Goal: Task Accomplishment & Management: Complete application form

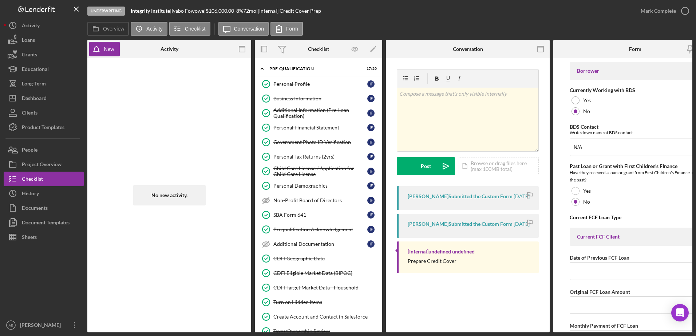
scroll to position [328, 0]
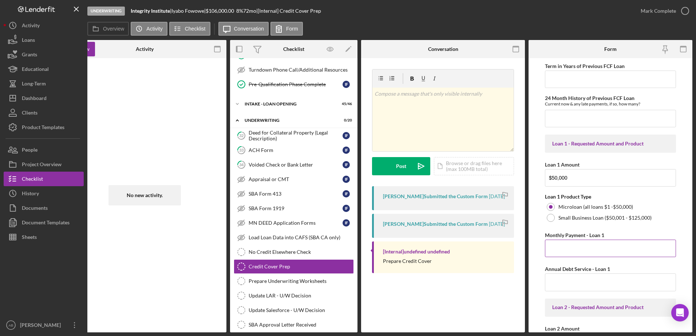
click at [580, 249] on input "Monthly Payment - Loan 1" at bounding box center [610, 248] width 131 height 17
type input "$876.66"
click at [601, 283] on input "Annual Debt Service - Loan 1" at bounding box center [610, 282] width 131 height 17
click at [567, 277] on input "Annual Debt Service - Loan 1" at bounding box center [610, 282] width 131 height 17
type input "$10,519.92"
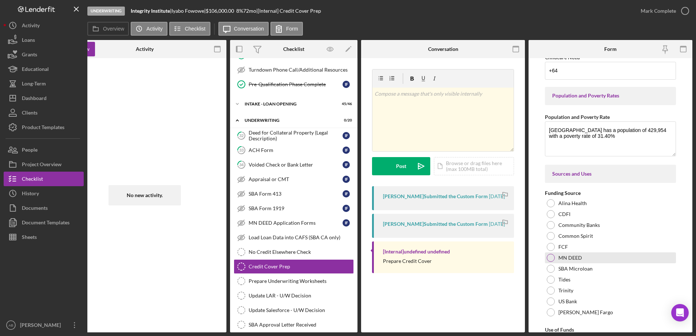
scroll to position [1095, 0]
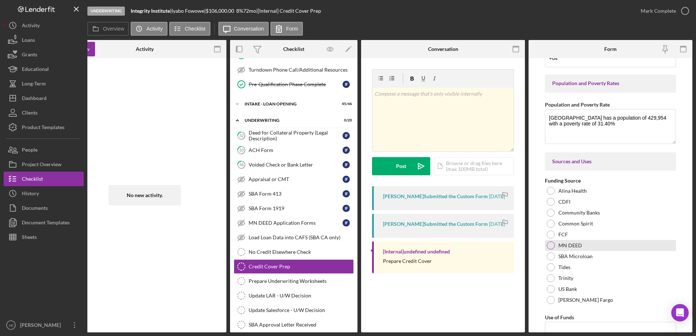
click at [577, 243] on label "MN DEED" at bounding box center [571, 246] width 24 height 6
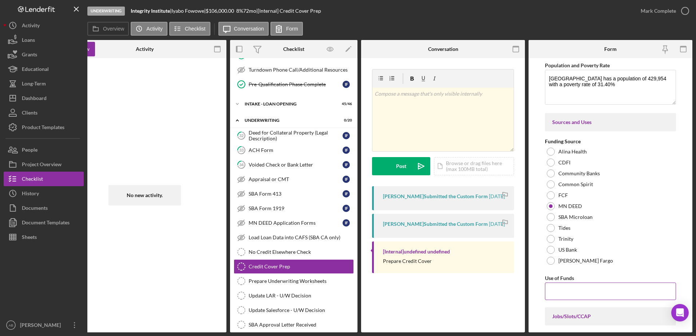
scroll to position [1204, 0]
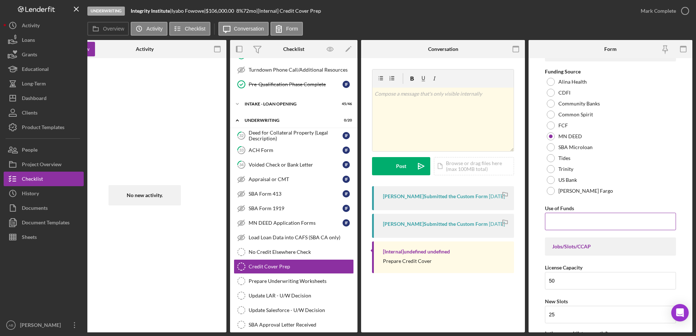
click at [570, 223] on input "Use of Funds" at bounding box center [610, 221] width 131 height 17
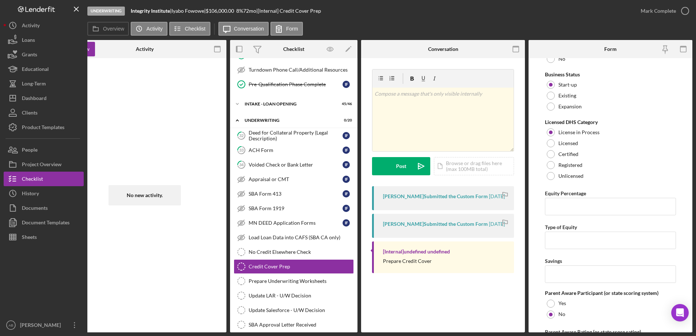
scroll to position [1714, 0]
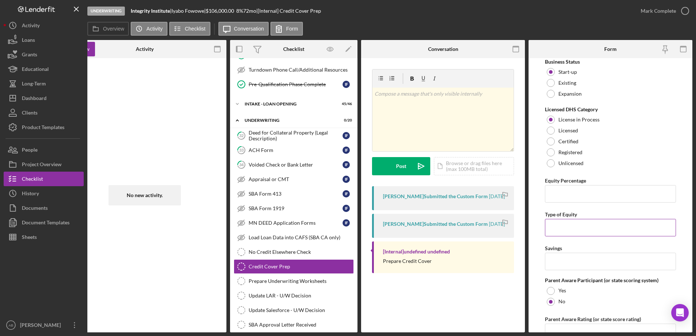
type input "Working capital - payroll for 3 months and Leasehold improvements."
click at [562, 224] on input "Type of Equity" at bounding box center [610, 227] width 131 height 17
type input "Real Estate Equity in personal home."
click at [560, 202] on input "Equity Percentage" at bounding box center [610, 193] width 131 height 17
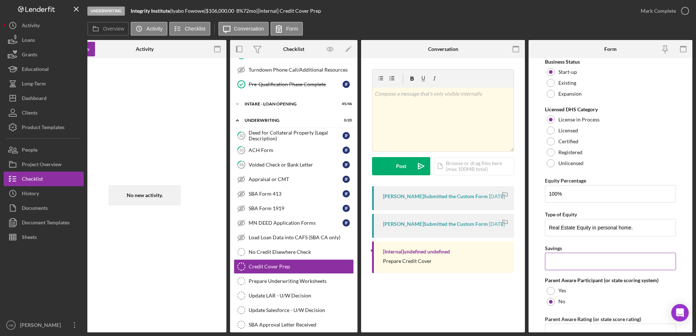
type input "100.00000%"
click at [571, 260] on input "Savings" at bounding box center [610, 261] width 131 height 17
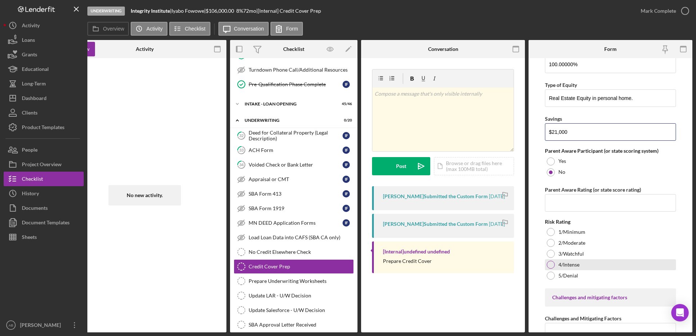
scroll to position [1859, 0]
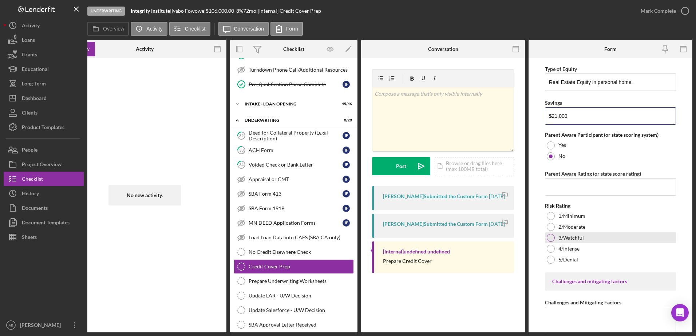
type input "$21,000"
click at [574, 240] on label "3/Watchful" at bounding box center [571, 238] width 25 height 6
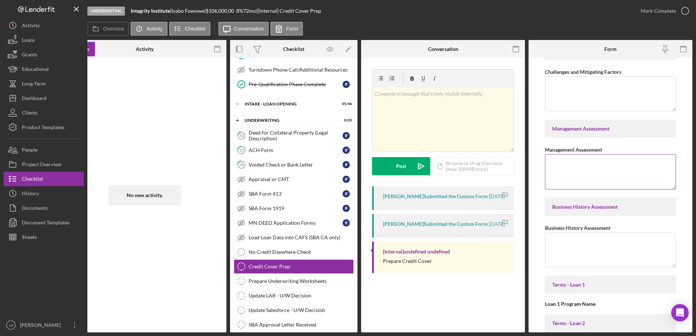
scroll to position [2078, 0]
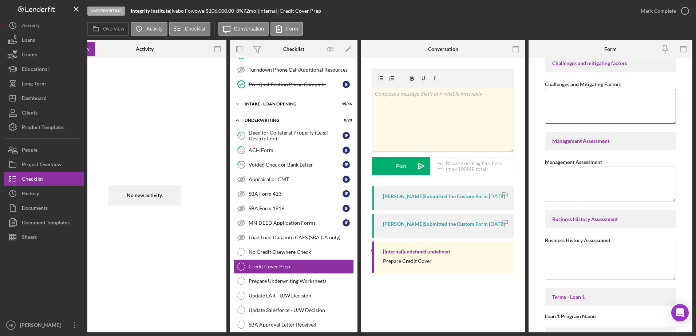
click at [584, 107] on textarea "Challenges and Mitigating Factors" at bounding box center [610, 106] width 131 height 35
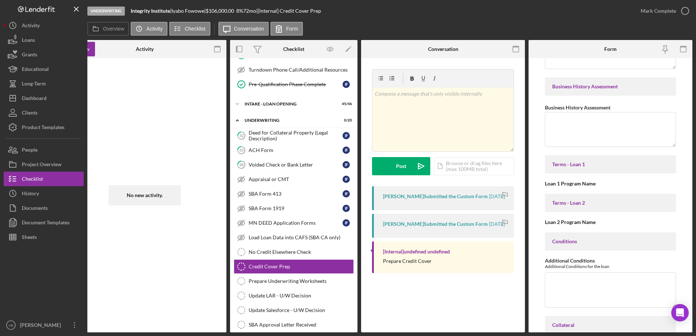
scroll to position [2224, 0]
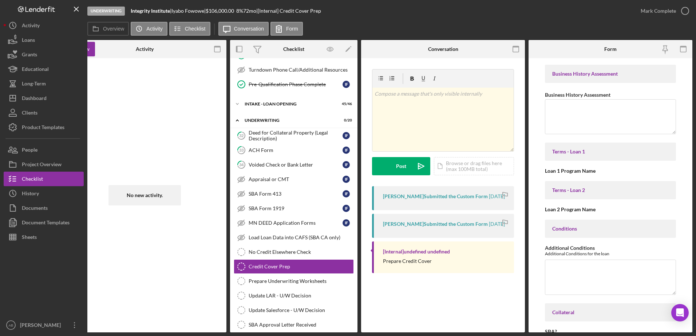
type textarea "Start-up center in a new location, however [PERSON_NAME] has many years of expe…"
click at [574, 173] on div "Loan 1 Program Name" at bounding box center [610, 171] width 131 height 6
click at [573, 191] on div "Terms - Loan 2" at bounding box center [610, 191] width 117 height 6
click at [568, 152] on div "Terms - Loan 1" at bounding box center [610, 152] width 117 height 6
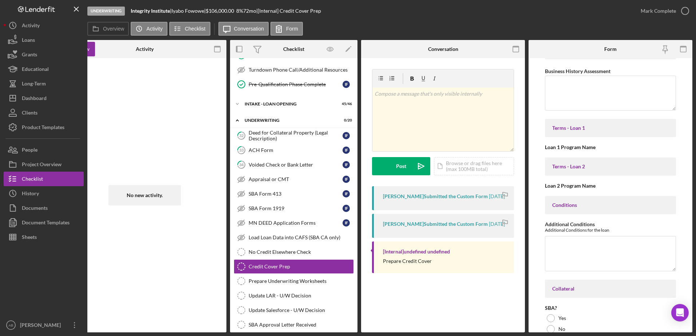
scroll to position [2260, 0]
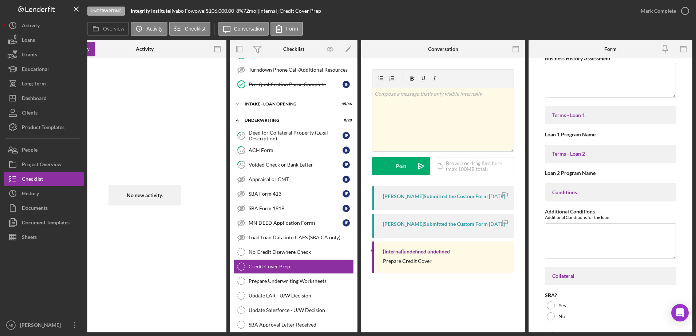
click at [578, 153] on div "Terms - Loan 2" at bounding box center [610, 154] width 117 height 6
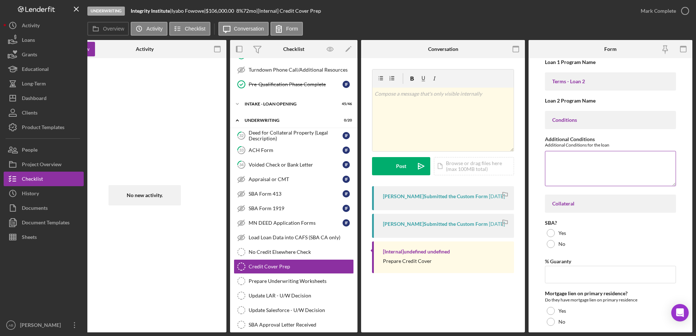
scroll to position [2333, 0]
click at [551, 244] on div at bounding box center [551, 244] width 8 height 8
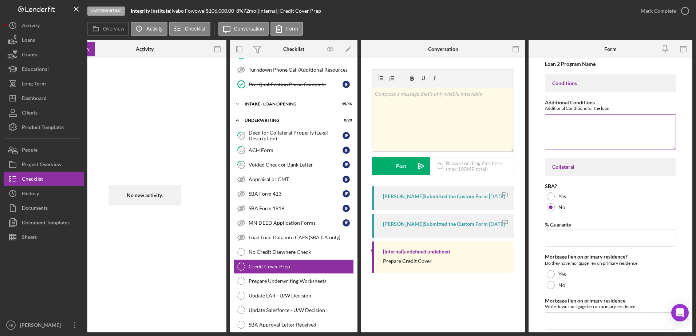
click at [563, 126] on textarea "Additional Conditions" at bounding box center [610, 131] width 131 height 35
click at [574, 237] on input "% Guaranty" at bounding box center [610, 237] width 131 height 17
click at [566, 274] on div "Yes" at bounding box center [610, 274] width 131 height 11
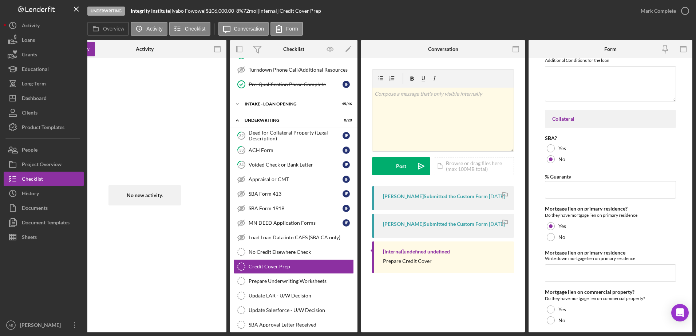
scroll to position [2479, 0]
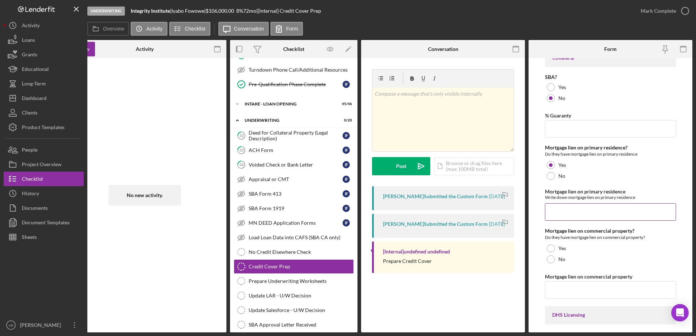
click at [569, 215] on input "Mortgage lien on primary residence" at bounding box center [610, 212] width 131 height 17
click at [556, 260] on div "No" at bounding box center [610, 259] width 131 height 11
click at [587, 212] on input "Mortgage lien on primary residence" at bounding box center [610, 212] width 131 height 17
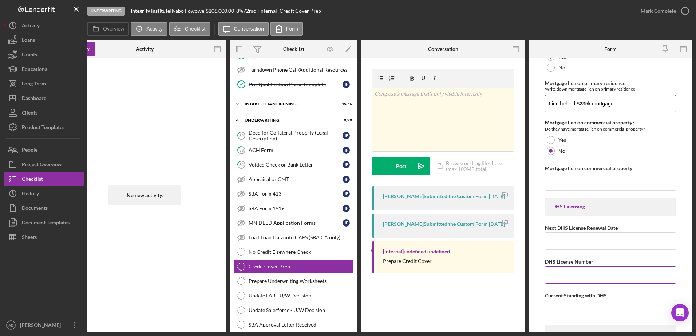
scroll to position [2588, 0]
type input "Lien behind $235k mortgage"
click at [566, 244] on input "Next DHS License Renewal Date" at bounding box center [610, 240] width 131 height 17
click at [562, 279] on input "DHS License Number" at bounding box center [610, 274] width 131 height 17
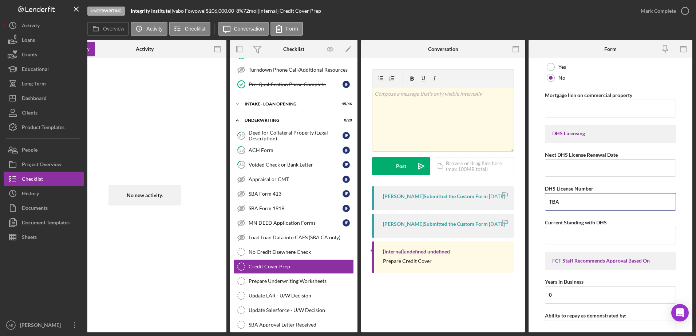
scroll to position [2661, 0]
type input "TBA"
click at [566, 231] on input "Current Standing with DHS" at bounding box center [610, 235] width 131 height 17
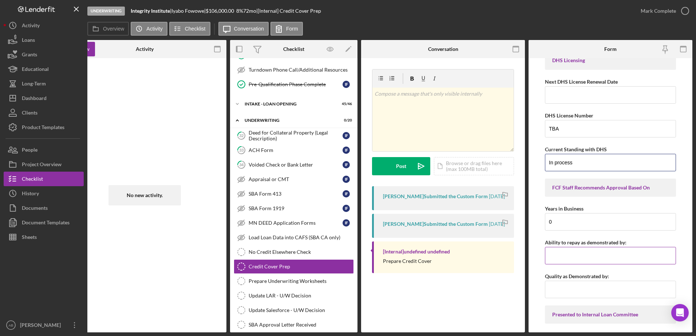
type input "In process"
click at [607, 256] on input "Ability to repay as demonstrated by:" at bounding box center [610, 255] width 131 height 17
type input "Financial Projections"
click at [596, 287] on input "Quality as Demonstrated by:" at bounding box center [610, 289] width 131 height 17
type input "P"
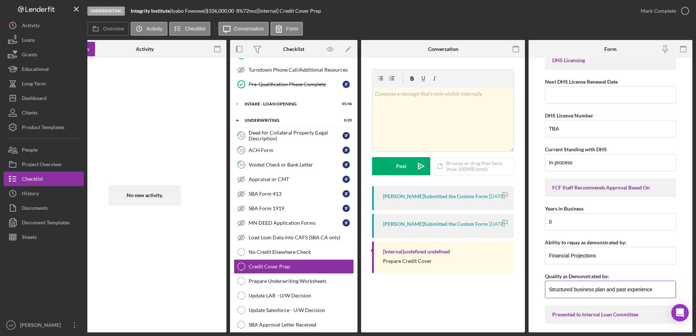
type input "Structured business plan and past experience"
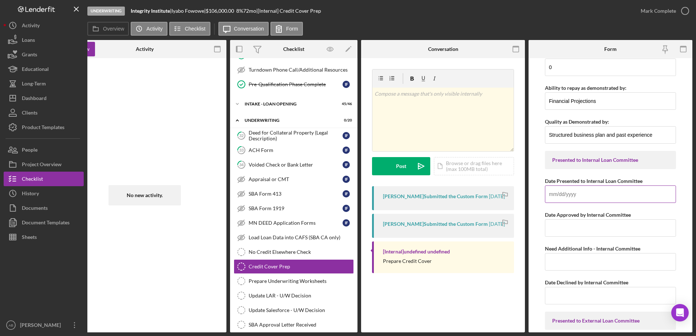
click at [580, 197] on input "Date Presented to Internal Loan Committee" at bounding box center [610, 194] width 131 height 17
click at [587, 194] on input "Date Presented to Internal Loan Committee" at bounding box center [610, 194] width 131 height 17
click at [563, 195] on input "Date Presented to Internal Loan Committee" at bounding box center [610, 194] width 131 height 17
click at [566, 186] on input "Date Presented to Internal Loan Committee" at bounding box center [610, 194] width 131 height 17
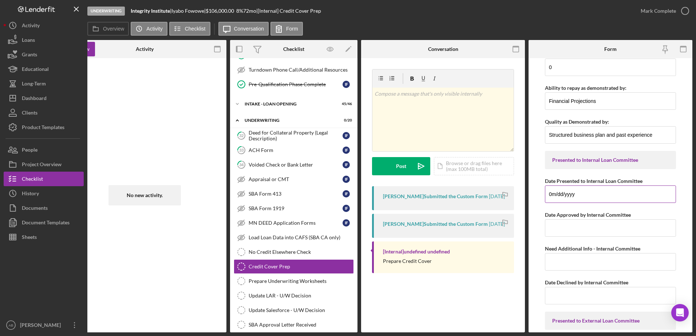
type input "0m/dd/yyyy"
drag, startPoint x: 586, startPoint y: 195, endPoint x: 437, endPoint y: 194, distance: 149.7
click at [437, 194] on div "Overview Internal Workflow Stage Underwriting Icon/Dropdown Arrow Archive (can …" at bounding box center [389, 186] width 605 height 293
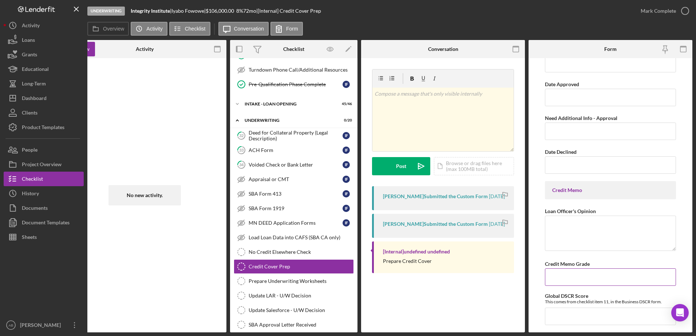
scroll to position [3363, 0]
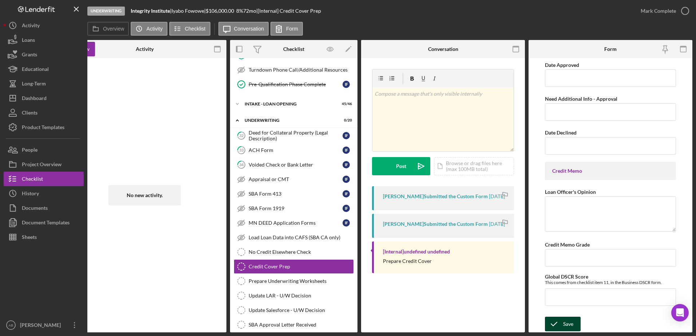
type input "[DATE]"
click at [562, 315] on icon "submit" at bounding box center [554, 324] width 18 height 18
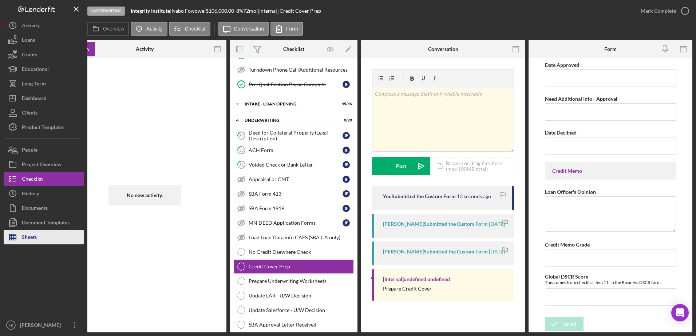
click at [39, 242] on button "Sheets" at bounding box center [44, 237] width 80 height 15
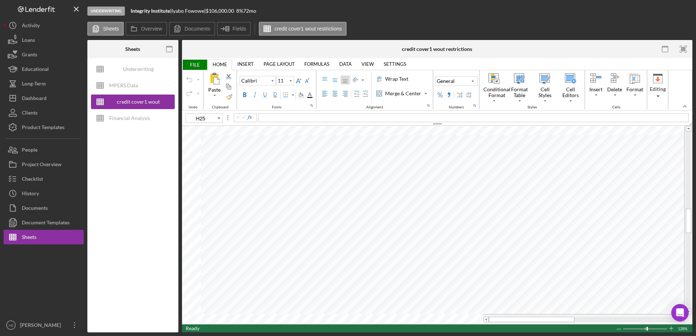
type input "10"
type input "C56"
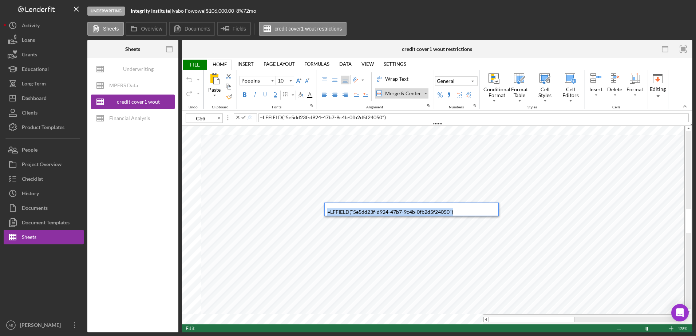
click at [253, 184] on div "Paste Cut Copy AutoFill = LFFIELD ( "5e5dd23f-d924-47b7-9c4b-0fb2d5f24050" ) )" at bounding box center [437, 225] width 511 height 199
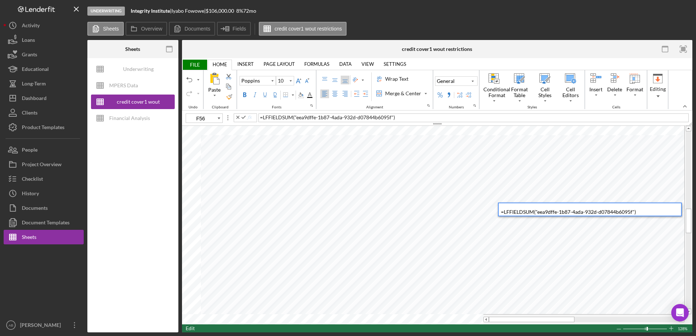
type input "G56"
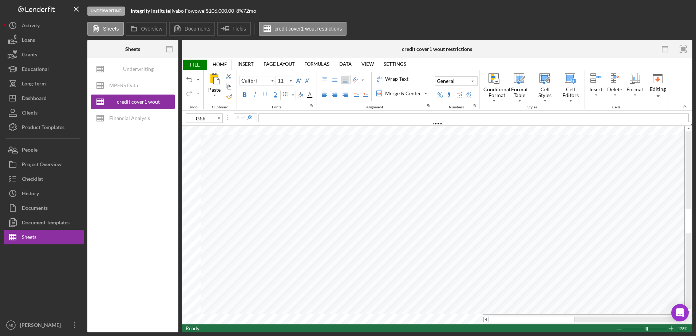
type input "10"
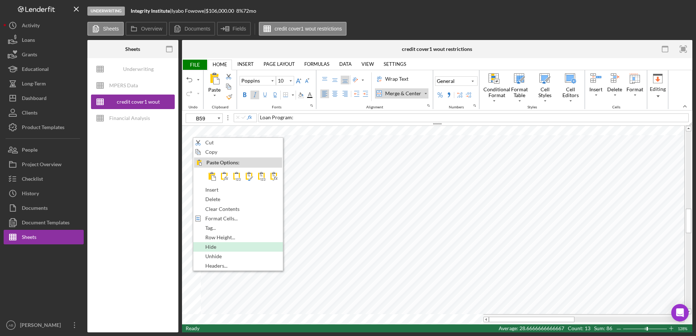
click at [206, 247] on span "Hide" at bounding box center [214, 247] width 19 height 6
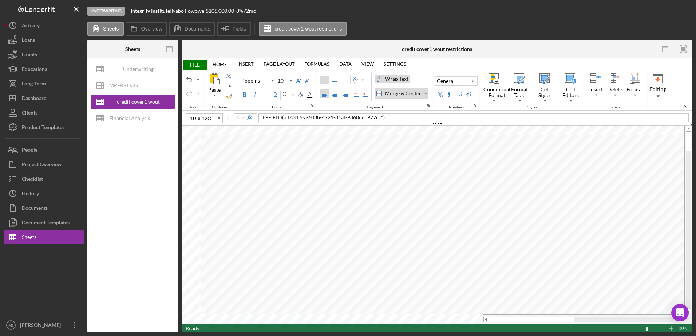
type input "A7"
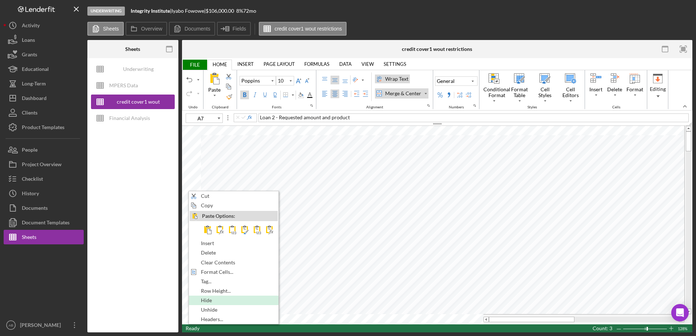
click at [209, 300] on span "Hide" at bounding box center [210, 301] width 19 height 6
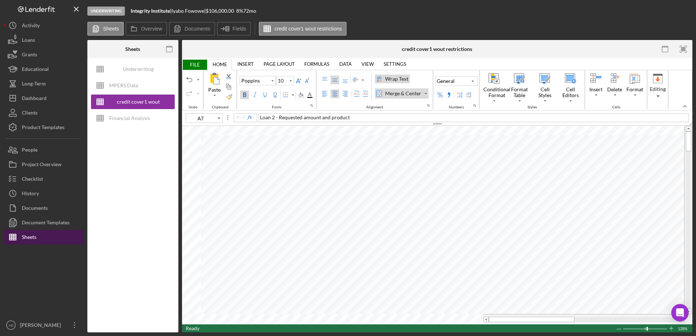
click at [40, 236] on button "Sheets" at bounding box center [44, 237] width 80 height 15
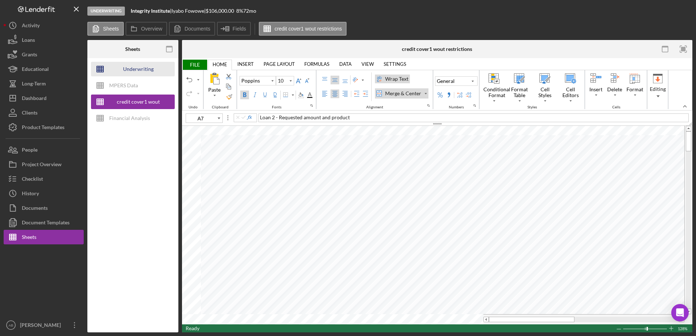
click at [140, 68] on div "Underwriting Worksheets - Template 2022" at bounding box center [138, 69] width 58 height 15
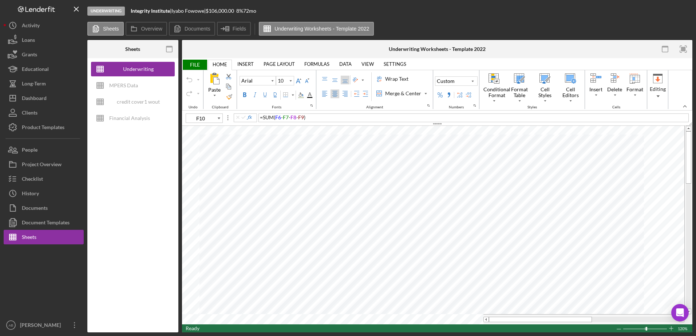
type input "F9"
click at [287, 115] on div "20000" at bounding box center [474, 118] width 430 height 9
type input "F9"
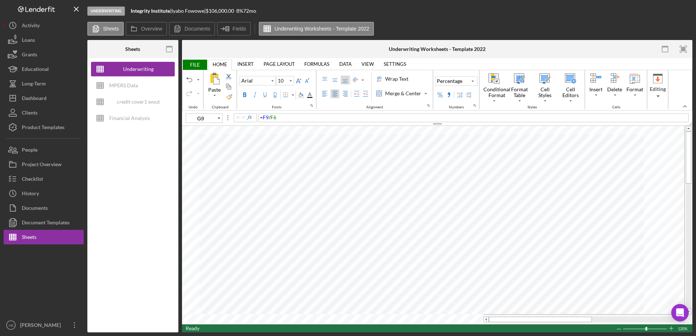
type input "H9"
click at [470, 205] on span "035" at bounding box center [472, 206] width 9 height 6
click at [475, 209] on span "35" at bounding box center [472, 206] width 6 height 6
type input "H9"
click at [495, 205] on div "Paste Cut Copy AutoFill 350000 350000" at bounding box center [437, 225] width 511 height 199
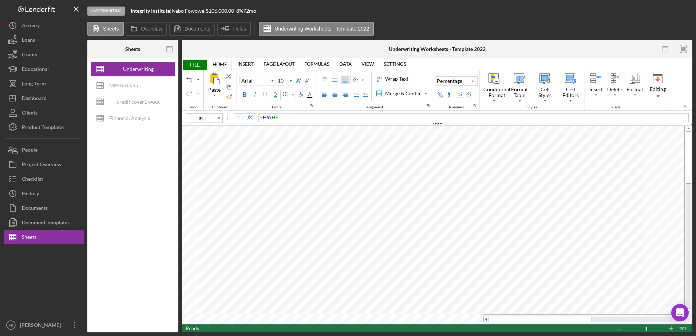
type input "H9"
drag, startPoint x: 483, startPoint y: 208, endPoint x: 470, endPoint y: 208, distance: 13.5
click at [470, 208] on div "1000000" at bounding box center [472, 206] width 34 height 8
click at [470, 206] on span "1000000" at bounding box center [472, 206] width 20 height 6
click at [468, 206] on span "1000000" at bounding box center [472, 206] width 20 height 6
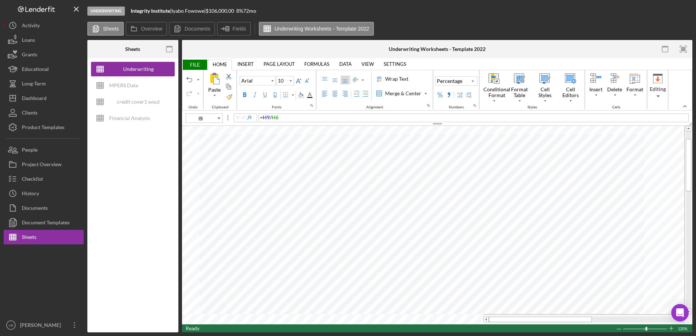
type input "H9"
click at [465, 178] on span "1500000" at bounding box center [472, 179] width 20 height 6
type input "D36"
type input "D34"
type input "F9"
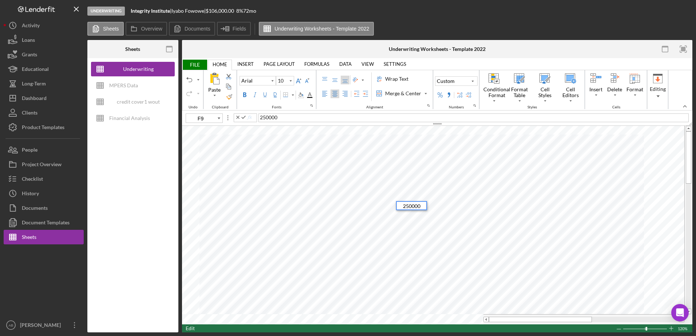
click at [412, 205] on span "250000" at bounding box center [411, 206] width 17 height 6
type input "F9"
click at [405, 155] on span "250000" at bounding box center [411, 154] width 17 height 6
type input "A9"
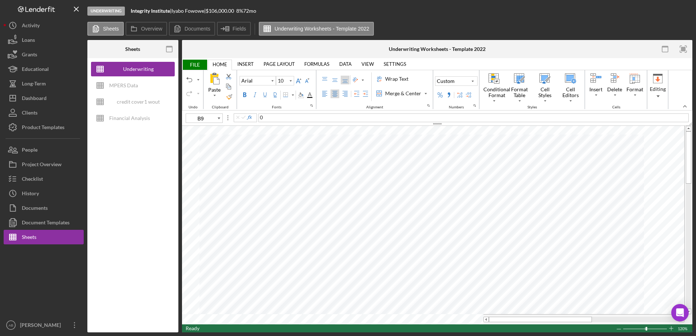
type input "L10"
click at [682, 215] on div "Paste Cut Copy AutoFill 301900 301900" at bounding box center [437, 225] width 511 height 199
type input "K10"
drag, startPoint x: 594, startPoint y: 214, endPoint x: 574, endPoint y: 215, distance: 20.4
click at [574, 215] on div "Property Value - Appraisal" at bounding box center [570, 214] width 70 height 8
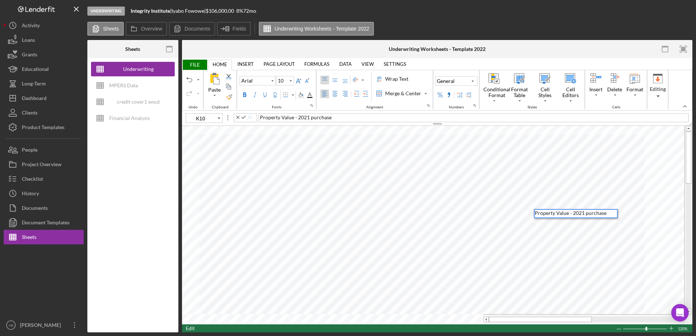
type input "L10"
click at [618, 327] on div at bounding box center [619, 330] width 6 height 8
type input "11"
type input "F7"
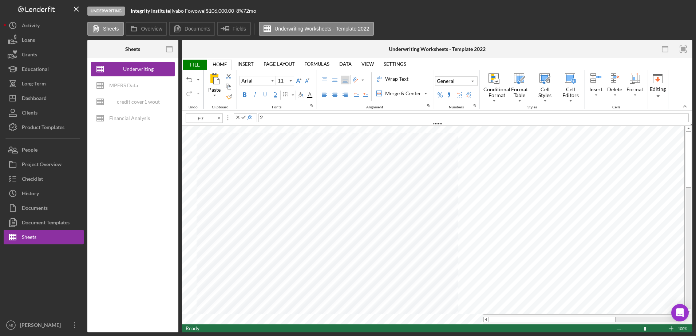
type input "F8"
type input "F9"
type input "F10"
type input "F14"
type input "F15"
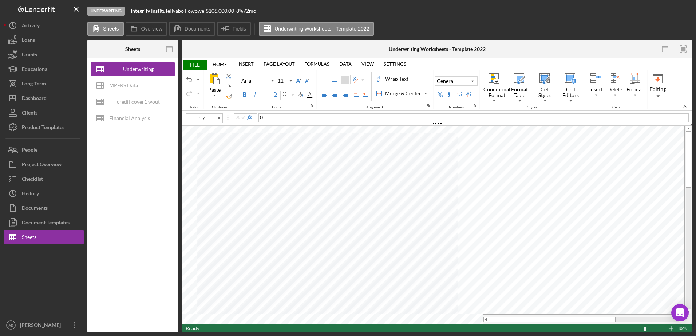
type input "F18"
type input "10"
type input "G18"
type input "11"
type input "F23"
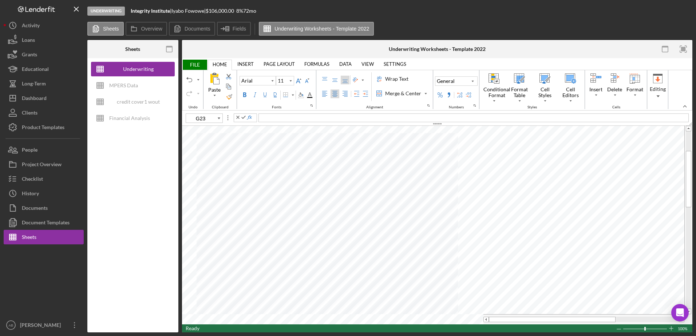
type input "F29"
type input "F30"
type input "F31"
type input "G31"
type input "12"
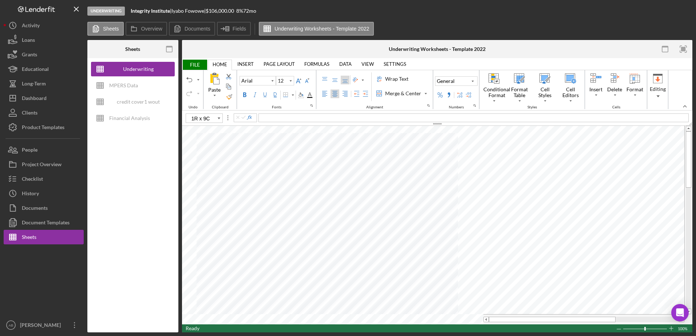
type input "A2"
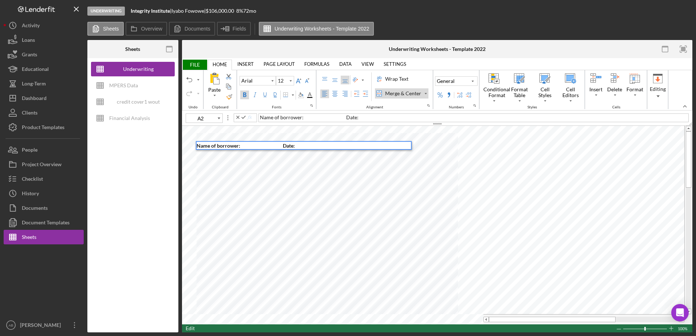
click at [243, 146] on span "Name of borrower: Date:" at bounding box center [246, 146] width 98 height 6
click at [351, 143] on div "Name of borrower: Integrity Institute LLC Date:" at bounding box center [304, 145] width 214 height 7
type input "J2"
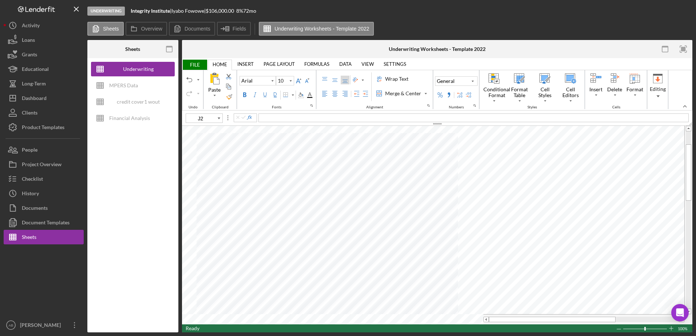
type input "11"
type input "F29"
type input "10"
type input "I31"
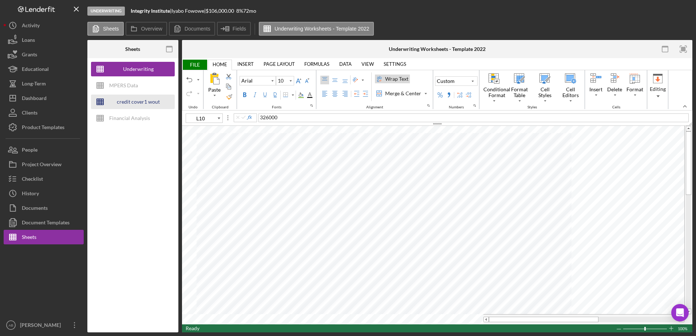
click at [134, 101] on div "credit cover1 wout restrictions" at bounding box center [138, 102] width 58 height 15
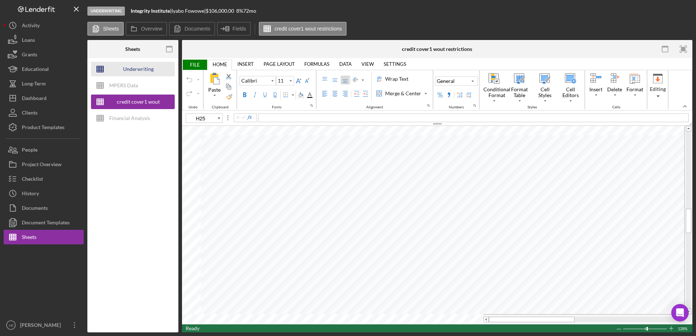
click at [126, 68] on div "Underwriting Worksheets - Template 2022" at bounding box center [138, 69] width 58 height 15
type input "10"
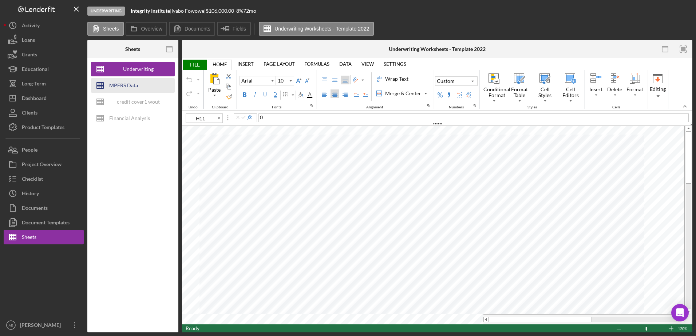
type input "E11"
type input "11"
type input "F7"
type input "F8"
type input "F9"
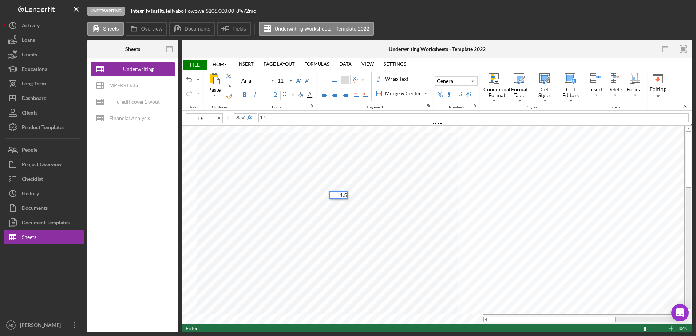
type input "F10"
type input "F14"
type input "F15"
type input "F18"
type input "10"
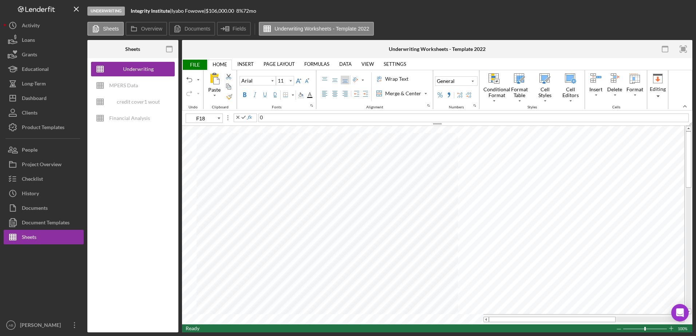
type input "G18"
type input "11"
type input "F23"
type input "F29"
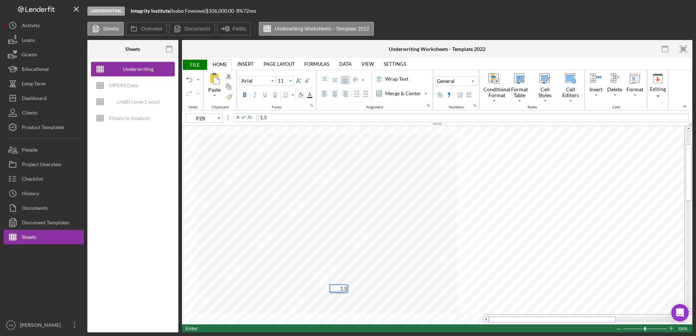
type input "F31"
type input "F30"
type input "10"
type input "H28"
click at [618, 330] on div at bounding box center [619, 330] width 6 height 8
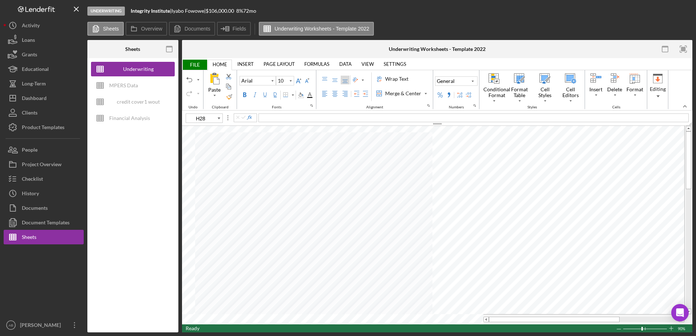
click at [618, 330] on div at bounding box center [619, 330] width 6 height 8
click at [190, 62] on span "FILE" at bounding box center [194, 65] width 25 height 10
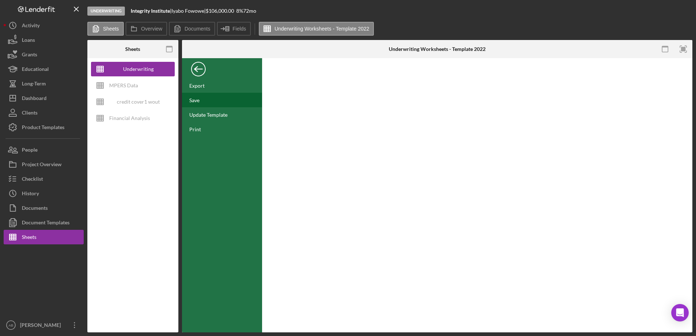
click at [193, 101] on div "Save" at bounding box center [194, 100] width 10 height 6
click at [201, 71] on div "Back" at bounding box center [198, 67] width 15 height 15
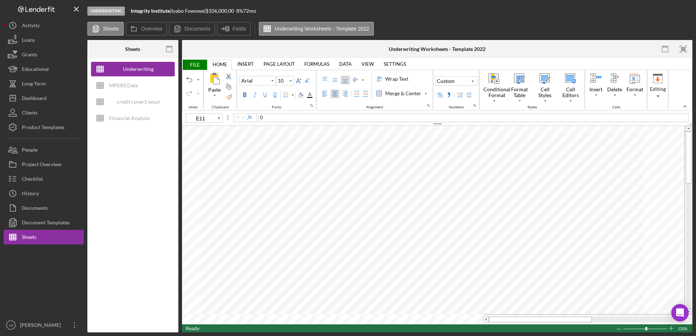
type input "F9"
type input "D34"
type input "D36"
type input "H9"
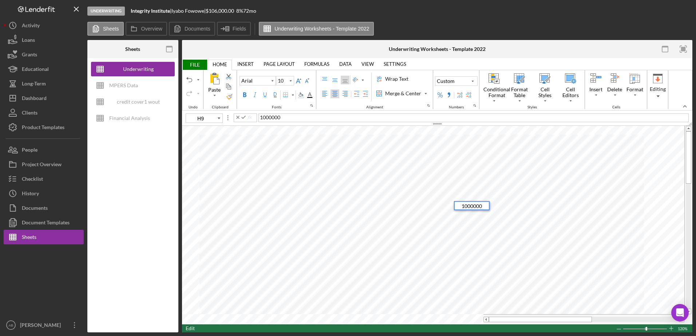
click at [467, 206] on span "1000000" at bounding box center [472, 206] width 20 height 6
type input "F11"
type input "H11"
type input "F9"
click at [285, 118] on div "23000" at bounding box center [474, 118] width 430 height 9
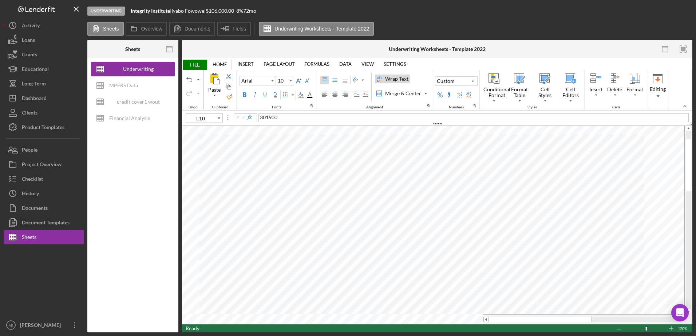
type input "K10"
drag, startPoint x: 572, startPoint y: 188, endPoint x: 595, endPoint y: 186, distance: 22.3
click at [595, 186] on div "Property Value - Appraisal" at bounding box center [570, 186] width 70 height 8
type input "L10"
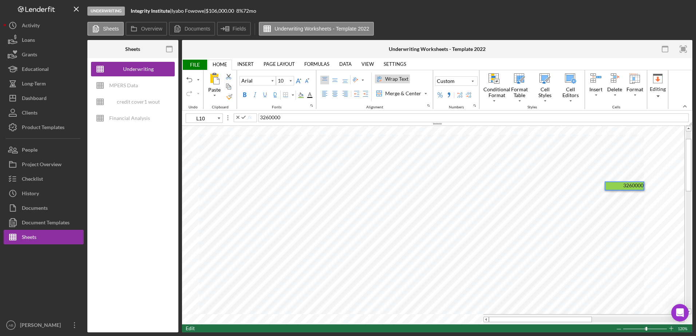
click at [632, 186] on span "3260000" at bounding box center [633, 185] width 20 height 6
click at [201, 64] on span "FILE" at bounding box center [194, 65] width 25 height 10
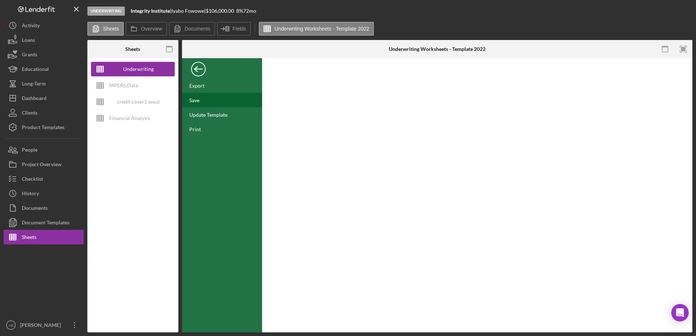
click at [194, 99] on div "Save" at bounding box center [194, 100] width 10 height 6
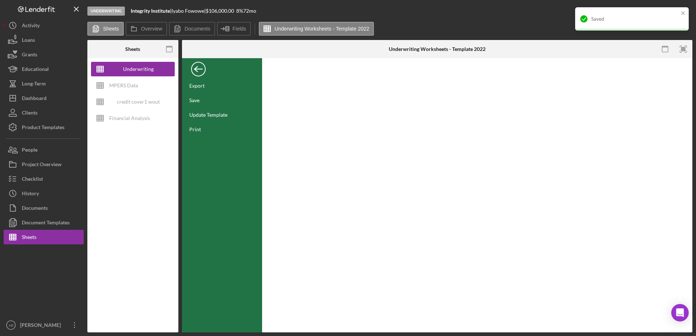
click at [199, 65] on div "Back" at bounding box center [198, 67] width 15 height 15
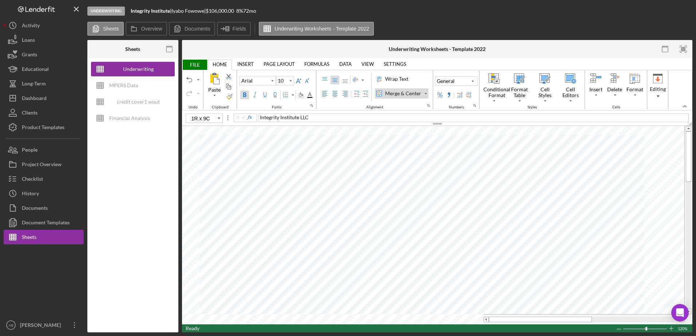
type input "A2"
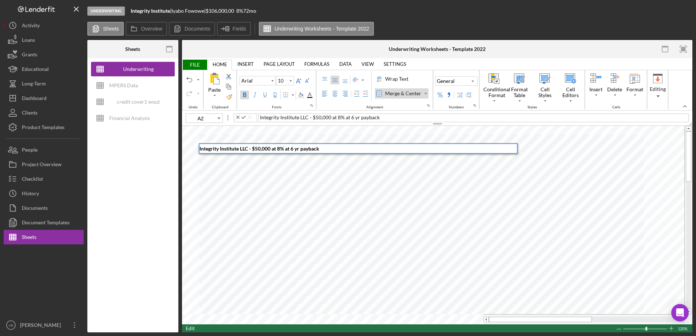
type input "G15"
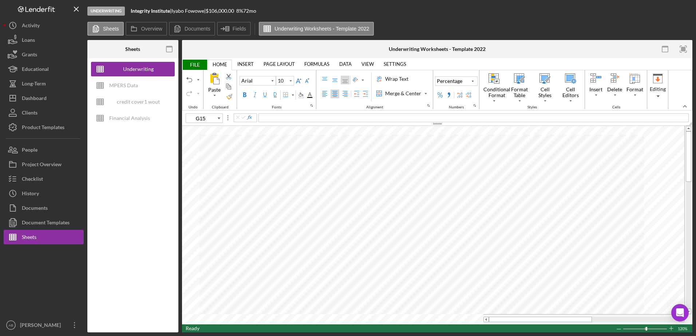
click at [196, 63] on span "FILE" at bounding box center [194, 65] width 25 height 10
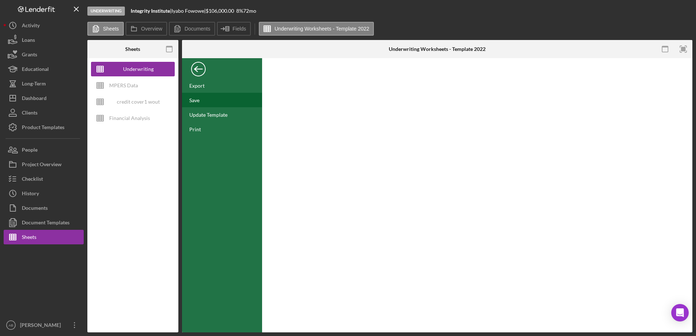
click at [194, 97] on div "Save" at bounding box center [194, 100] width 10 height 6
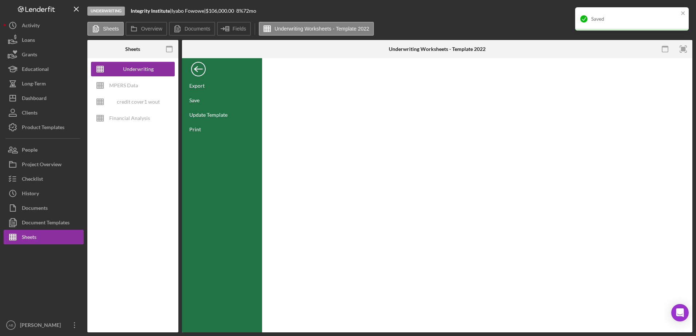
click at [199, 67] on div "Back" at bounding box center [198, 67] width 15 height 15
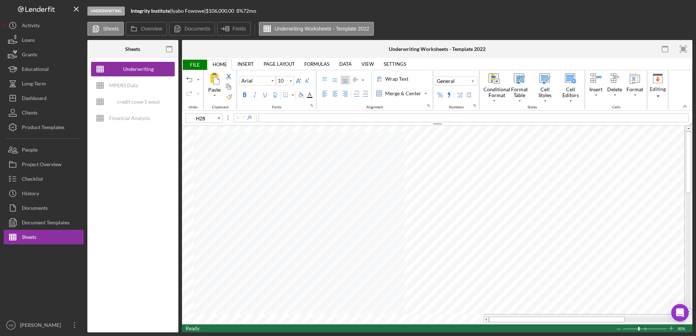
type input "14"
type input "A1"
type input "12"
type input "A2"
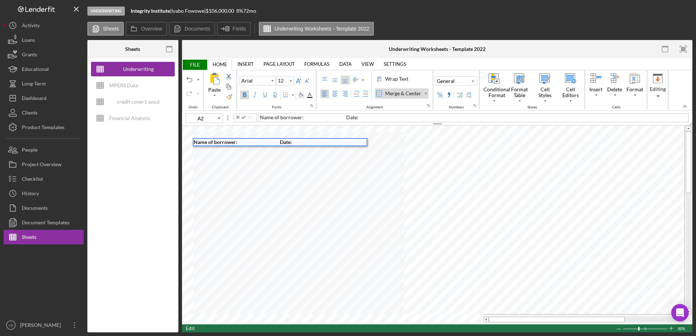
click at [239, 142] on span "Name of borrower: Date:" at bounding box center [243, 142] width 98 height 6
click at [330, 141] on span "Name of borrower: Integrity Institute LLC Date:" at bounding box center [262, 142] width 136 height 6
type input "10"
type input "I4"
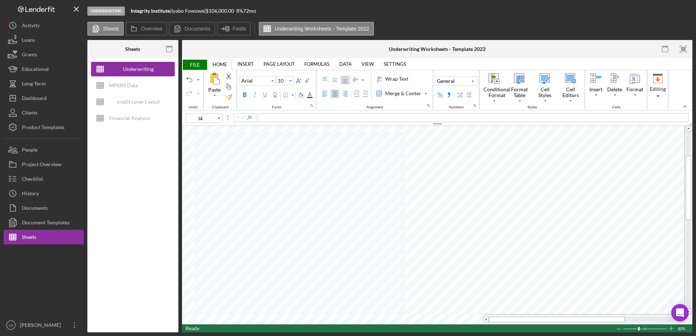
click at [194, 66] on span "FILE" at bounding box center [194, 65] width 25 height 10
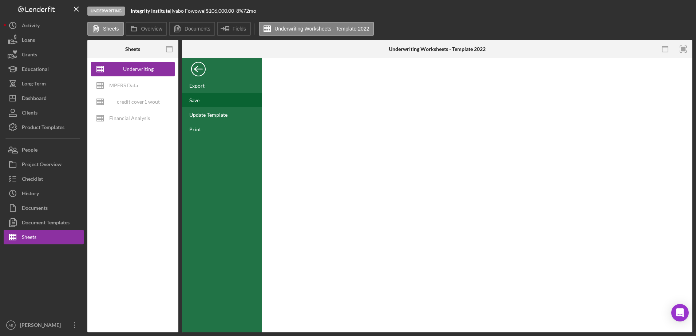
click at [206, 99] on div "Save" at bounding box center [222, 100] width 80 height 15
click at [198, 71] on div "Back" at bounding box center [198, 67] width 15 height 15
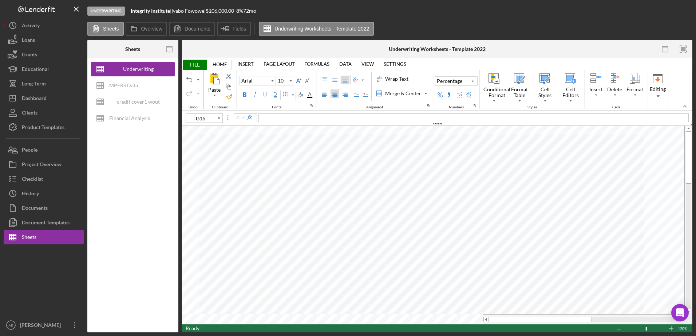
type input "A9"
click at [195, 65] on span "FILE" at bounding box center [194, 65] width 25 height 10
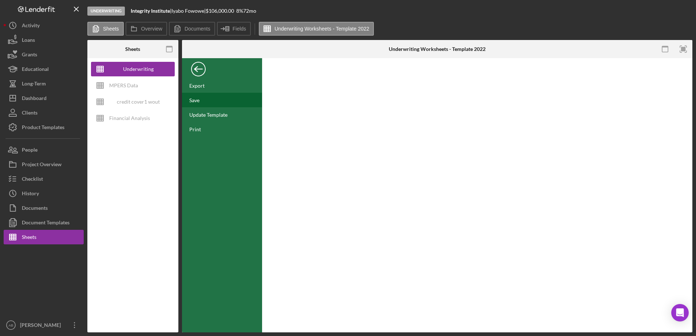
click at [191, 98] on div "Save" at bounding box center [194, 100] width 10 height 6
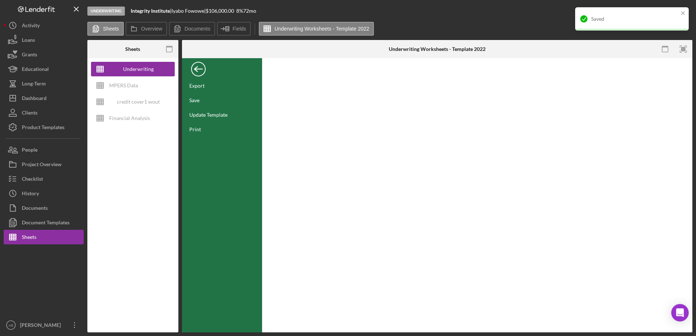
click at [198, 66] on div "Back" at bounding box center [198, 67] width 15 height 15
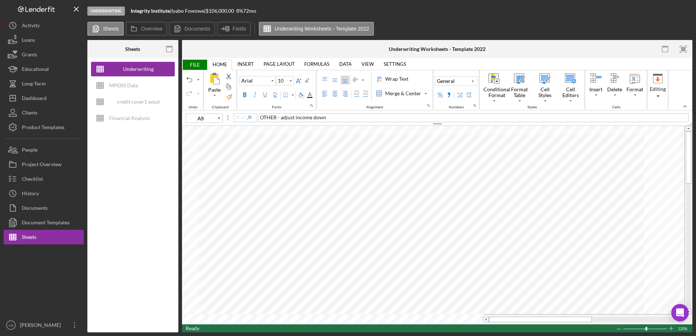
type input "B11"
type input "D11"
type input "E11"
click at [191, 63] on span "FILE" at bounding box center [194, 65] width 25 height 10
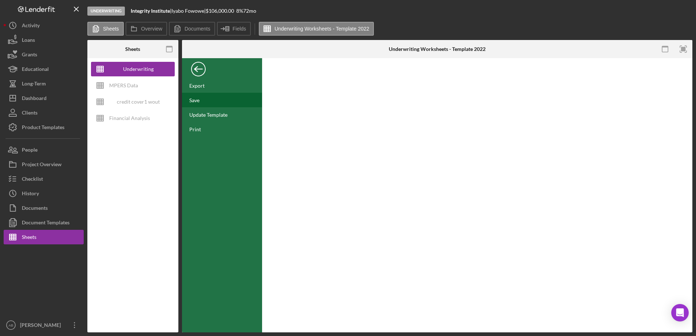
click at [192, 97] on div "Save" at bounding box center [194, 100] width 10 height 6
click at [204, 69] on div "Back" at bounding box center [198, 67] width 15 height 15
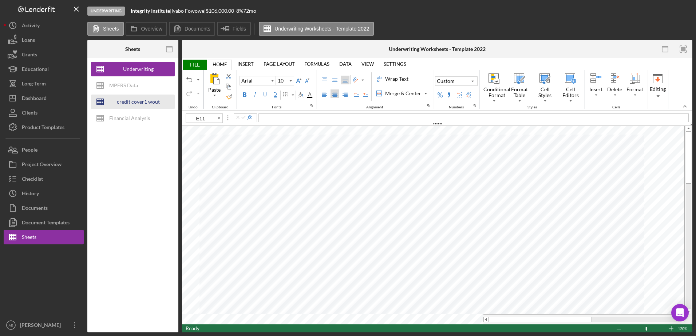
click at [125, 99] on div "credit cover1 wout restrictions" at bounding box center [138, 102] width 58 height 15
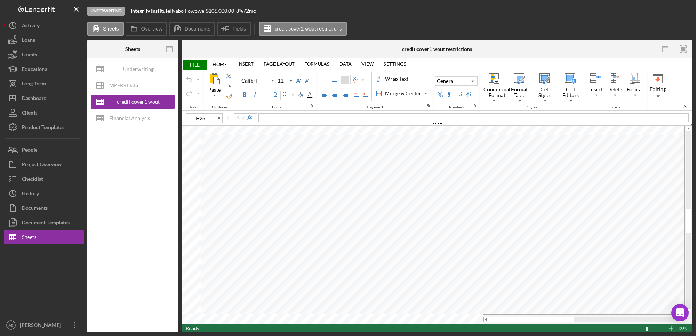
type input "10"
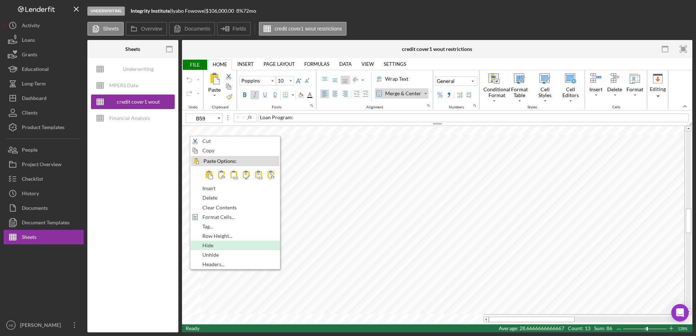
click at [205, 247] on span "Hide" at bounding box center [211, 246] width 19 height 6
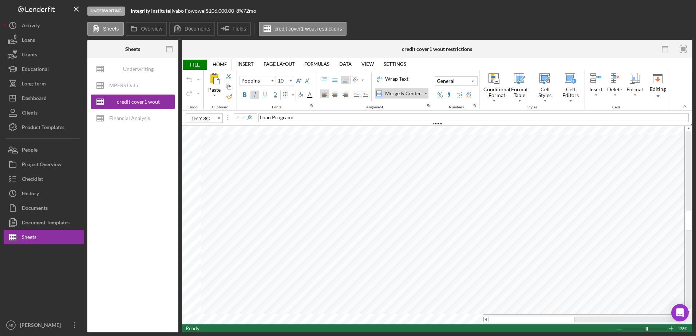
type input "C56"
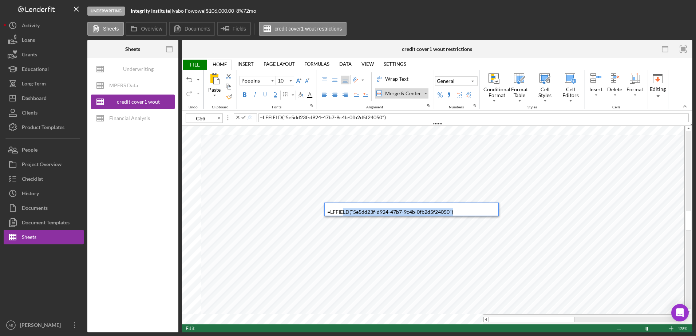
click at [327, 217] on div "Paste Cut Copy AutoFill = LFFIELD ( "5e5dd23f-d924-47b7-9c4b-0fb2d5f24050" ) )" at bounding box center [437, 225] width 511 height 199
type input "11"
type input "H54"
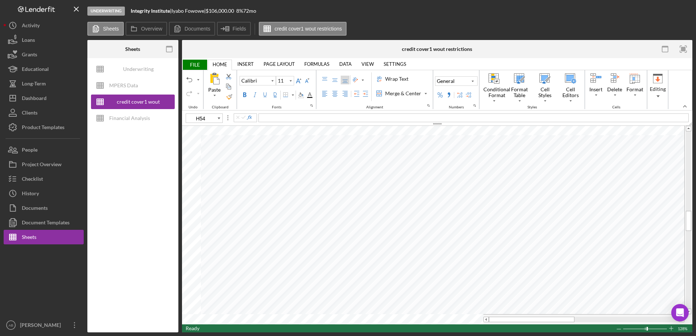
type input "10"
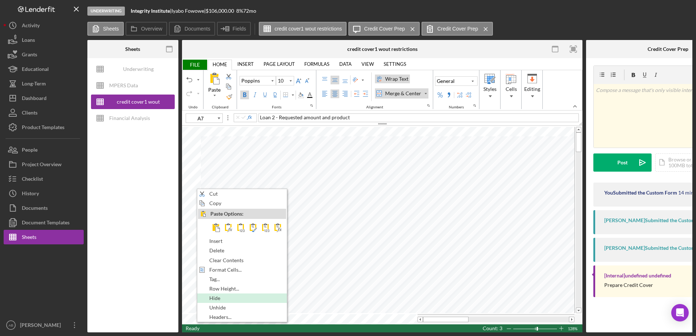
click at [219, 299] on span "Hide" at bounding box center [218, 299] width 19 height 6
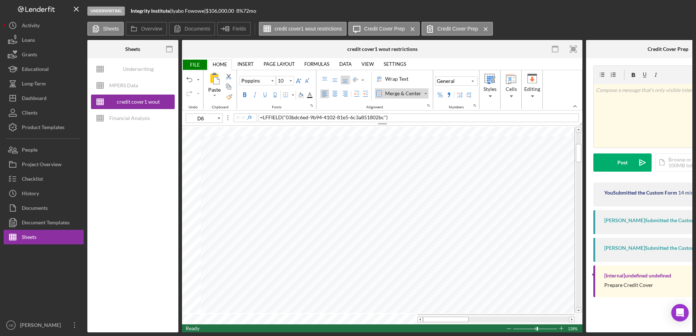
type input "F9"
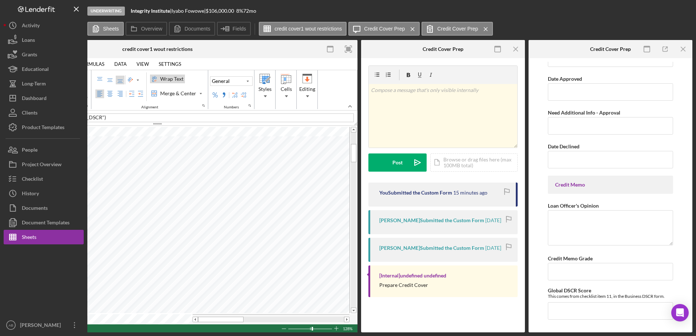
scroll to position [3370, 0]
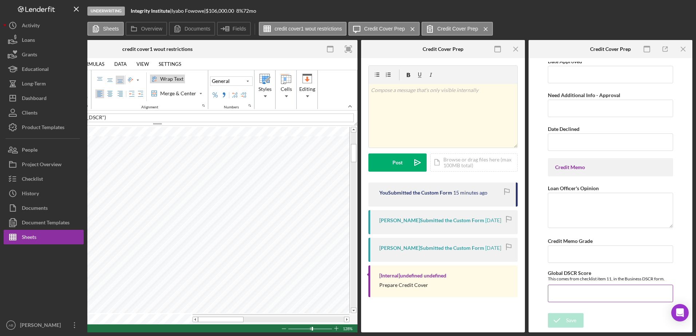
click at [580, 293] on input "Global DSCR Score" at bounding box center [610, 293] width 125 height 17
type input "1.38000%"
click at [561, 316] on icon "submit" at bounding box center [557, 321] width 18 height 18
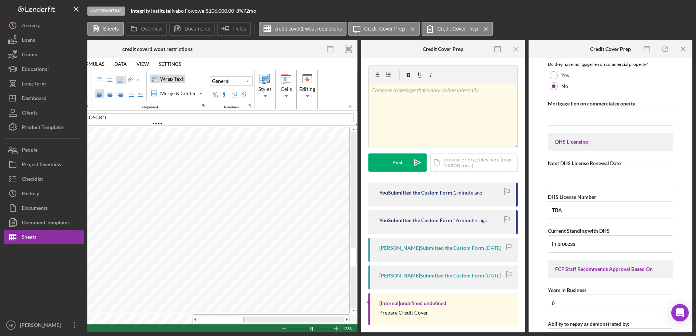
scroll to position [2658, 0]
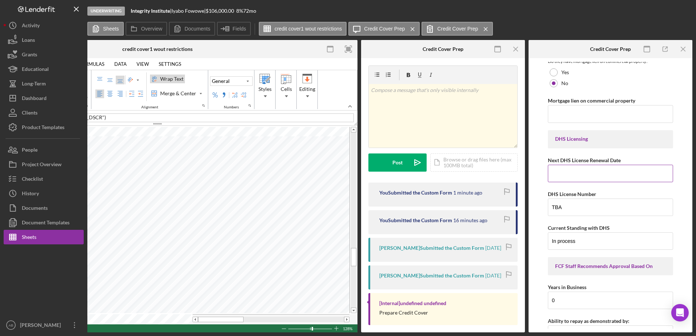
click at [577, 174] on input "Next DHS License Renewal Date" at bounding box center [610, 173] width 125 height 17
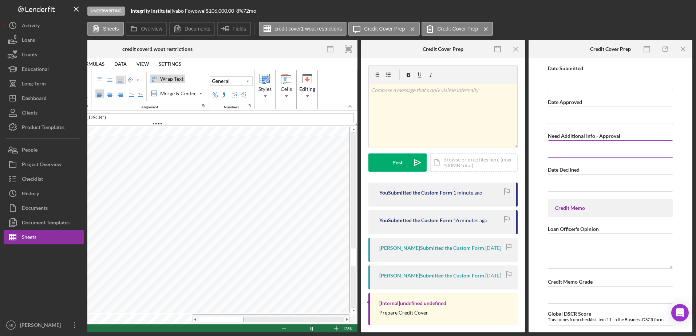
scroll to position [3370, 0]
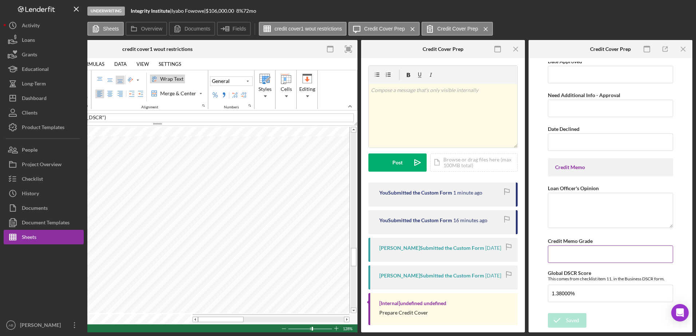
click at [583, 255] on input "Credit Memo Grade" at bounding box center [610, 254] width 125 height 17
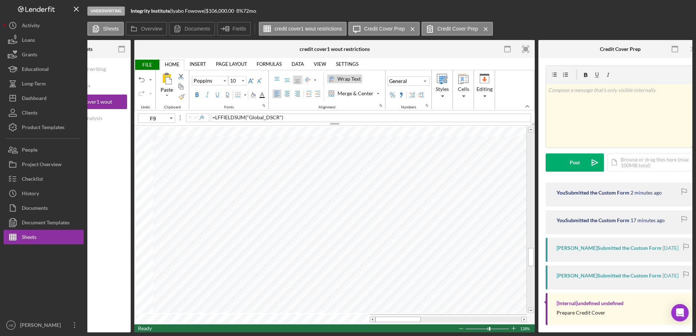
scroll to position [0, 0]
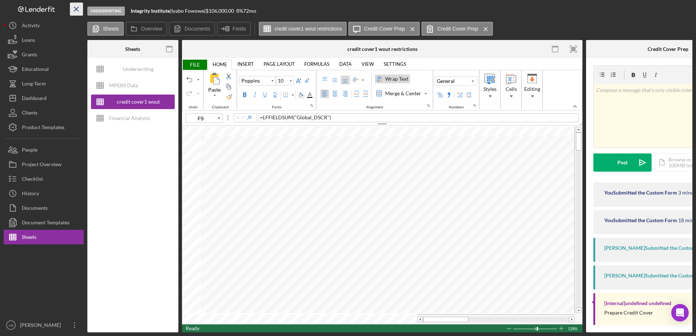
click at [77, 8] on line "button" at bounding box center [76, 9] width 4 height 4
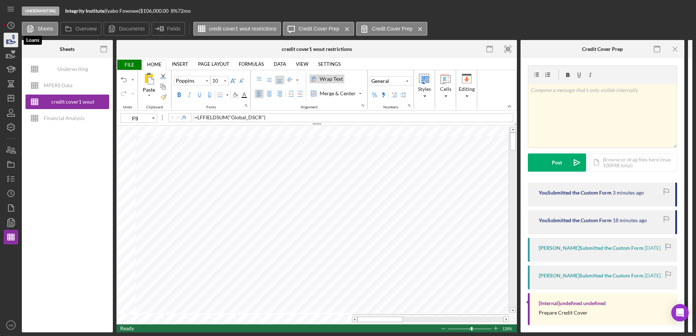
click at [14, 43] on icon "button" at bounding box center [11, 40] width 18 height 18
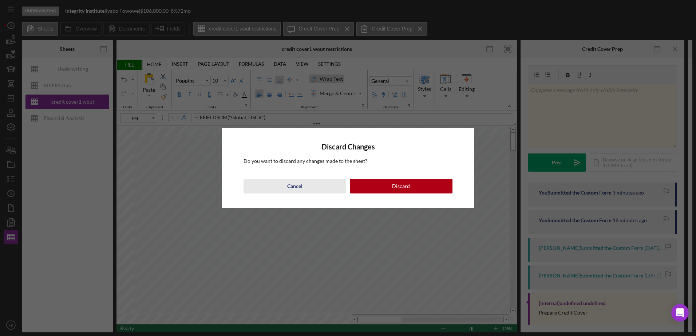
click at [300, 190] on div "Cancel" at bounding box center [294, 186] width 15 height 15
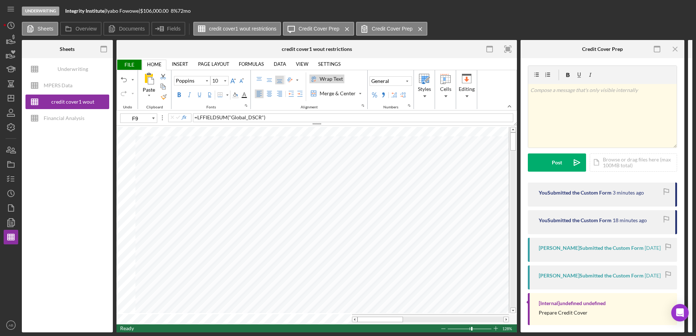
click at [125, 66] on span "FILE" at bounding box center [129, 65] width 25 height 10
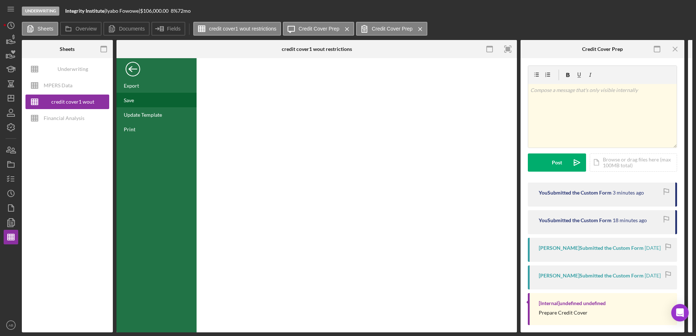
click at [130, 98] on div "Save" at bounding box center [129, 100] width 10 height 6
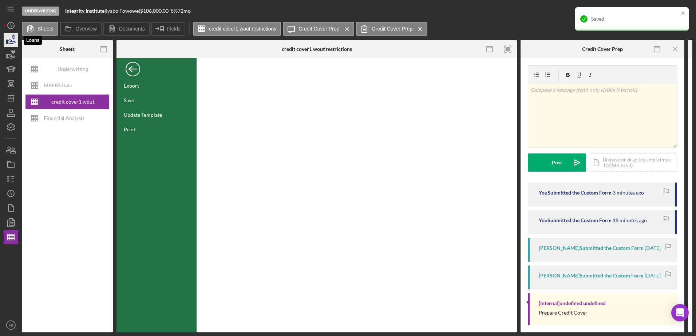
click at [15, 44] on icon "button" at bounding box center [11, 40] width 18 height 18
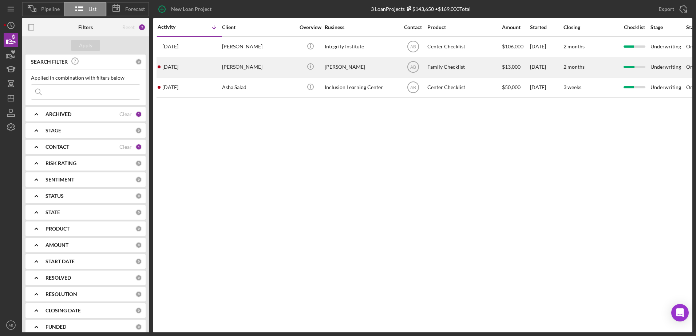
click at [238, 63] on div "[PERSON_NAME]" at bounding box center [258, 67] width 73 height 19
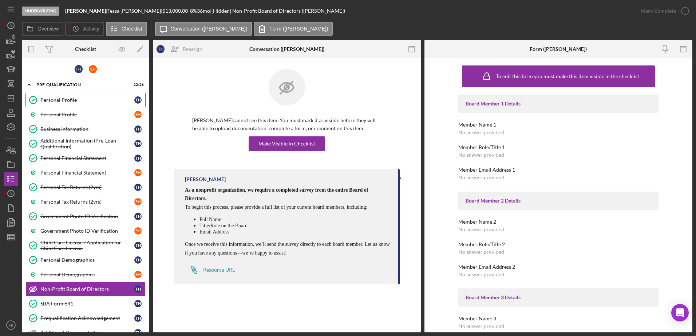
click at [76, 98] on div "Personal Profile" at bounding box center [87, 100] width 94 height 6
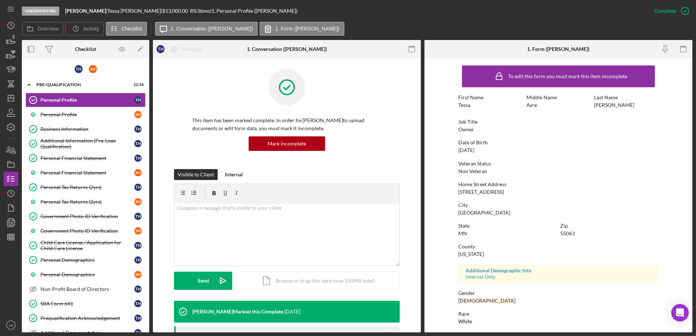
scroll to position [65, 0]
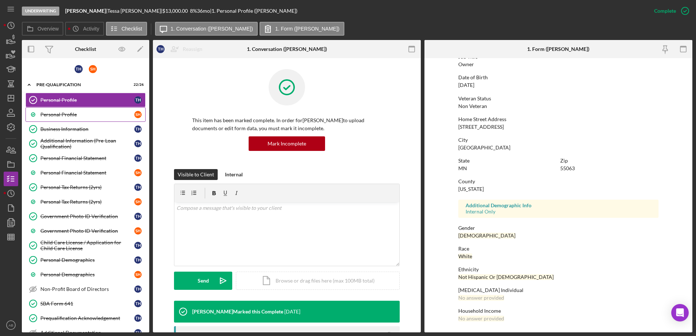
click at [67, 112] on div "Personal Profile" at bounding box center [87, 115] width 94 height 6
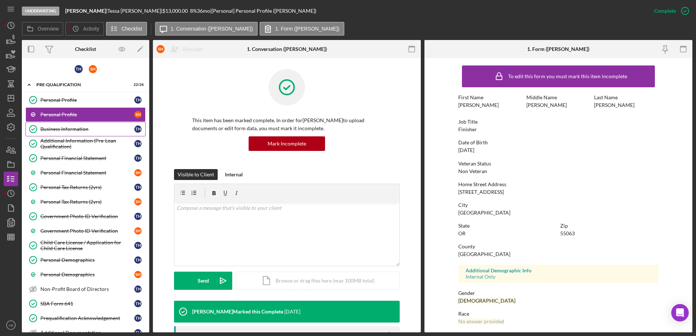
click at [53, 129] on div "Business Information" at bounding box center [87, 129] width 94 height 6
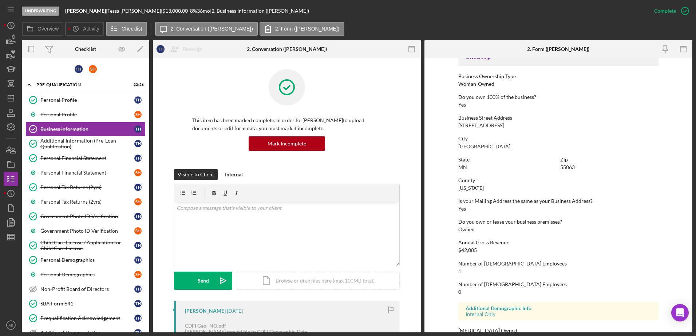
scroll to position [275, 0]
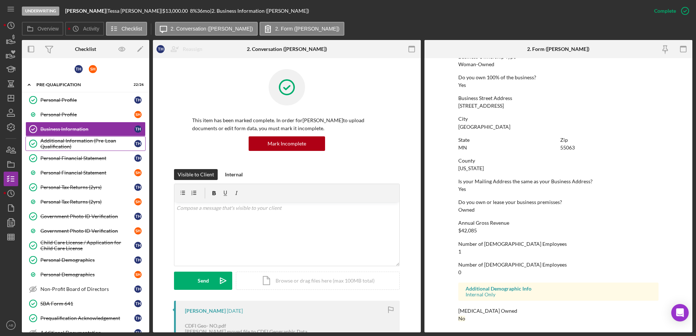
click at [50, 147] on div "Additional Information (Pre-Loan Qualification)" at bounding box center [87, 144] width 94 height 12
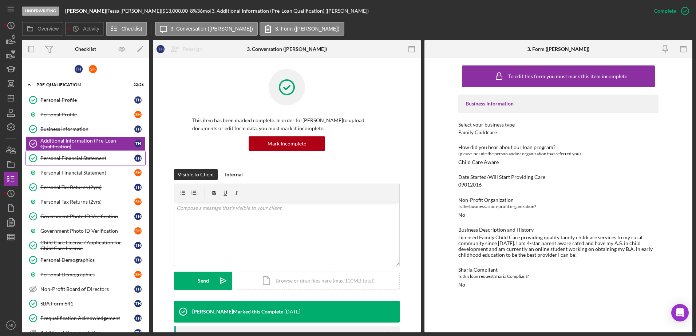
click at [66, 164] on link "Personal Financial Statement Personal Financial Statement T H" at bounding box center [85, 158] width 120 height 15
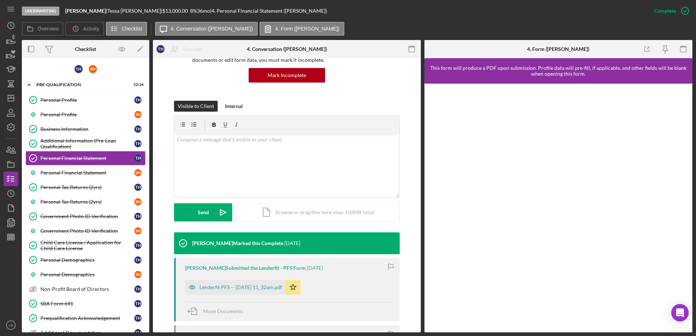
scroll to position [168, 0]
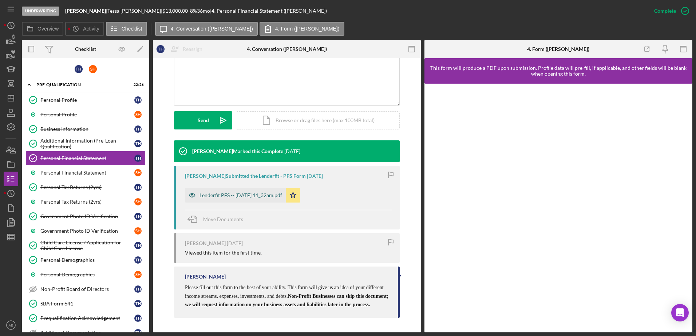
click at [251, 193] on div "Lenderfit PFS -- [DATE] 11_32am.pdf" at bounding box center [241, 196] width 83 height 6
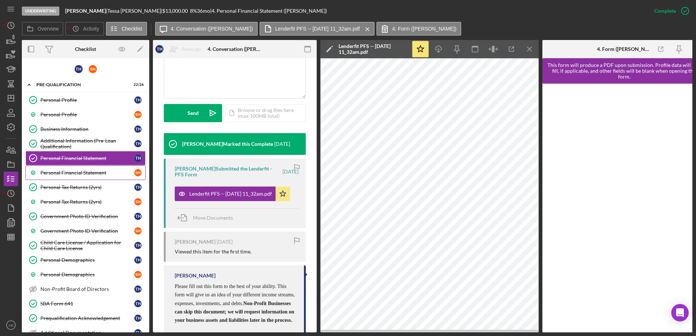
click at [59, 172] on div "Personal Financial Statement" at bounding box center [87, 173] width 94 height 6
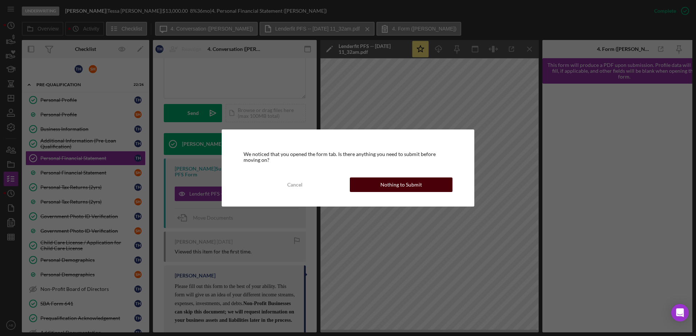
click at [355, 182] on button "Nothing to Submit" at bounding box center [401, 185] width 103 height 15
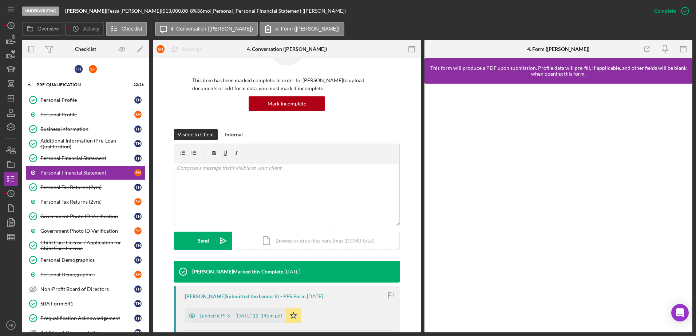
scroll to position [109, 0]
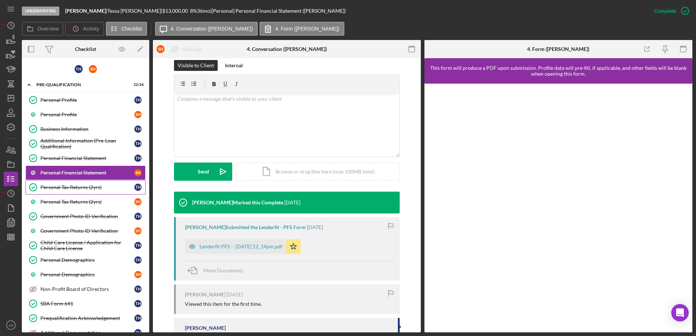
click at [51, 184] on link "Personal Tax Returns (2yrs) Personal Tax Returns (2yrs) T H" at bounding box center [85, 187] width 120 height 15
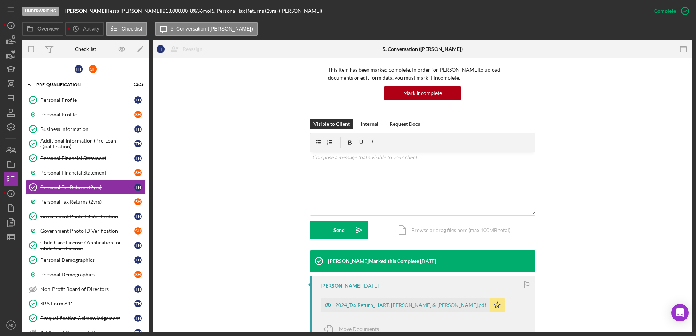
scroll to position [109, 0]
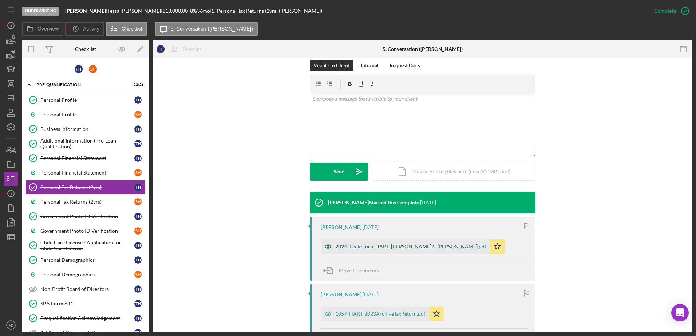
click at [365, 247] on div "2024_Tax Return_HART, [PERSON_NAME] & [PERSON_NAME].pdf" at bounding box center [410, 247] width 151 height 6
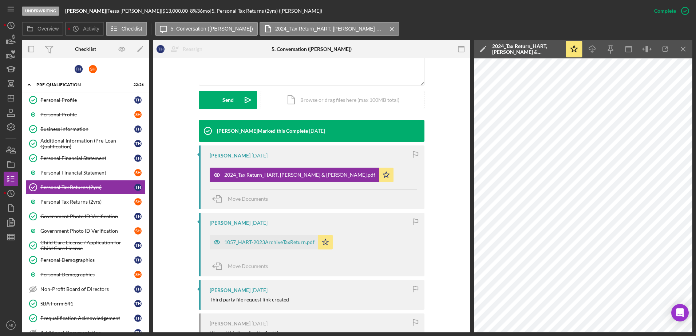
scroll to position [182, 0]
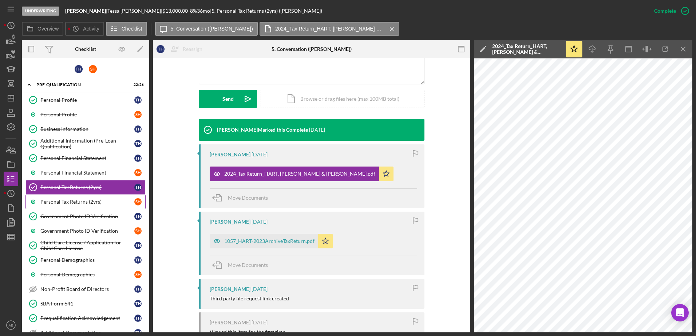
click at [70, 197] on link "Personal Tax Returns (2yrs) S H" at bounding box center [85, 202] width 120 height 15
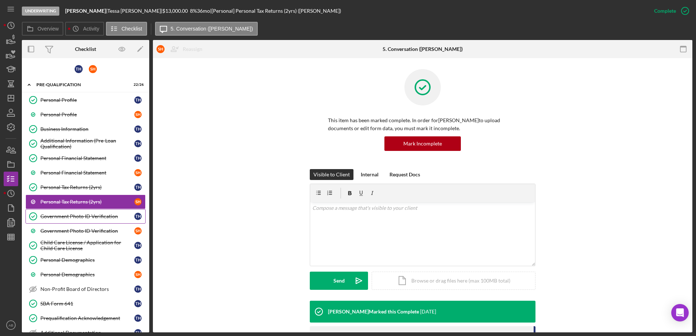
click at [75, 215] on div "Government Photo ID Verification" at bounding box center [87, 217] width 94 height 6
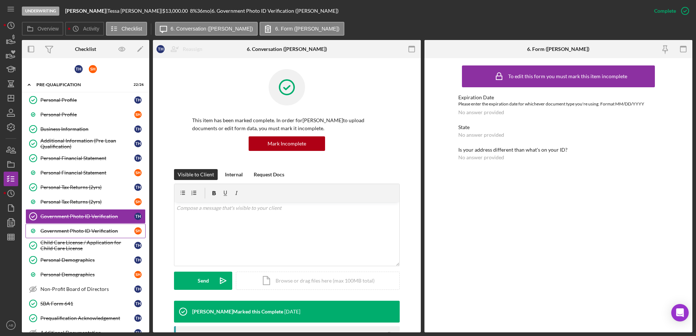
click at [56, 233] on div "Government Photo ID Verification" at bounding box center [87, 231] width 94 height 6
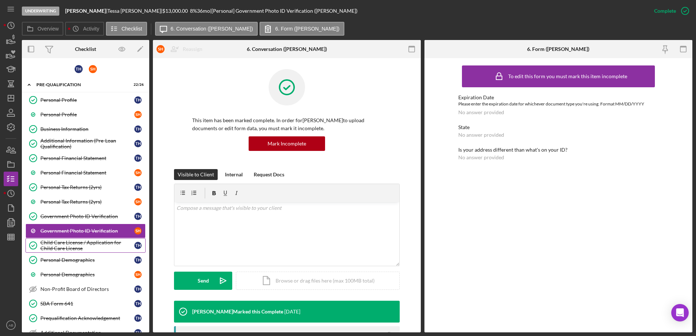
click at [72, 248] on div "Child Care License / Application for Child Care License" at bounding box center [87, 246] width 94 height 12
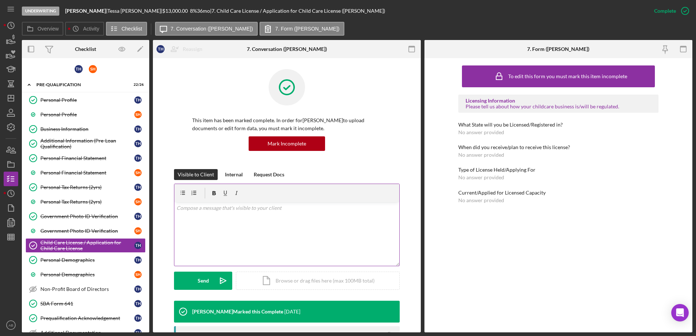
scroll to position [182, 0]
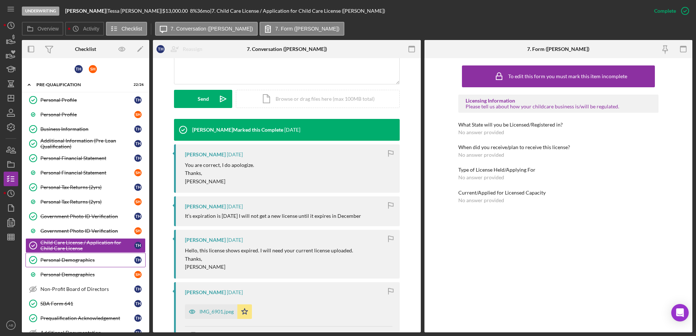
click at [49, 259] on div "Personal Demographics" at bounding box center [87, 260] width 94 height 6
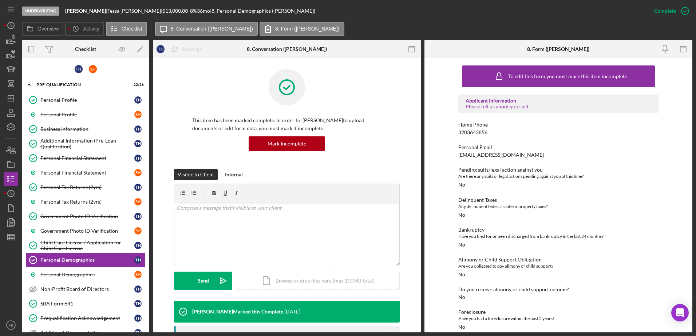
drag, startPoint x: 481, startPoint y: 201, endPoint x: 382, endPoint y: 21, distance: 205.5
click at [382, 21] on div "Underwriting [PERSON_NAME] | [PERSON_NAME] | $13,000.00 8 % 36 mo | 8. Personal…" at bounding box center [334, 11] width 625 height 22
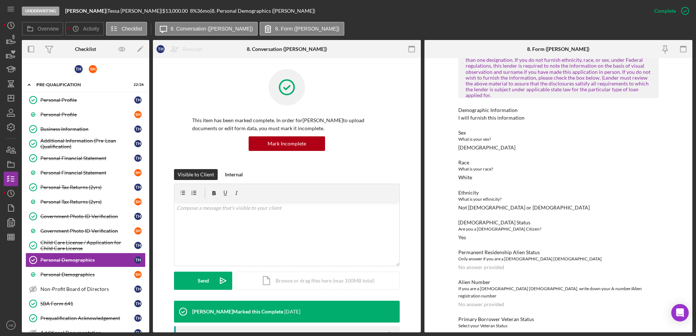
scroll to position [376, 0]
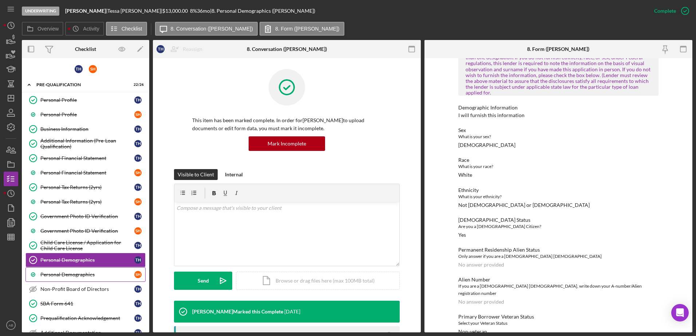
click at [54, 270] on link "Personal Demographics S H" at bounding box center [85, 275] width 120 height 15
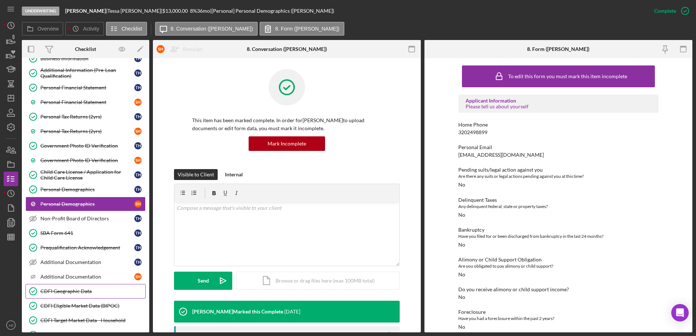
scroll to position [73, 0]
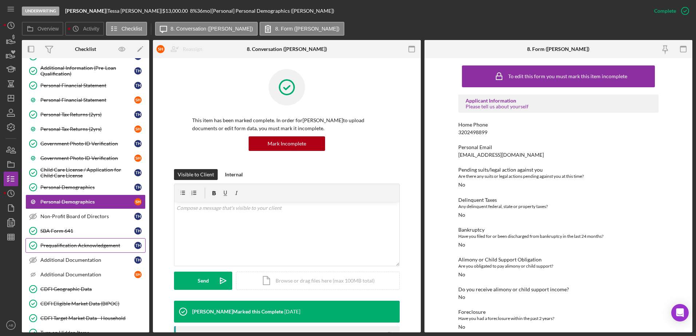
click at [66, 248] on div "Prequalification Acknowledgement" at bounding box center [87, 246] width 94 height 6
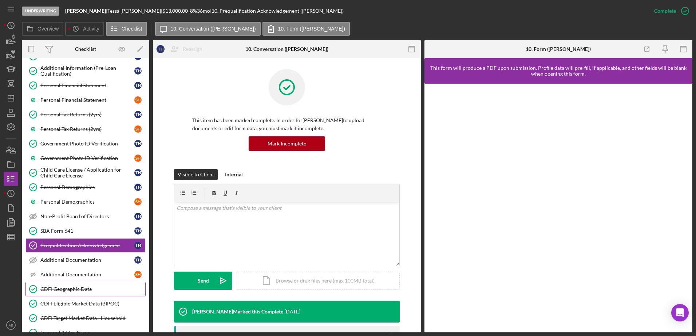
click at [67, 292] on div "CDFI Geographic Data" at bounding box center [92, 290] width 105 height 6
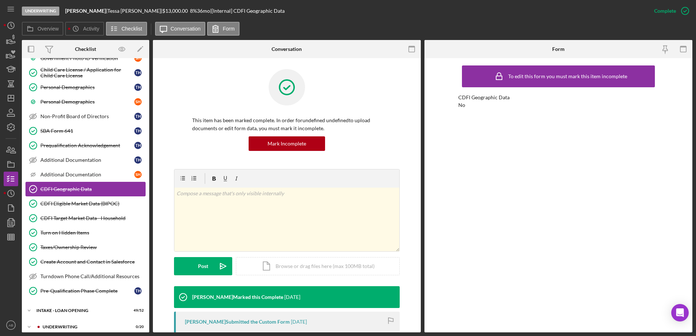
scroll to position [182, 0]
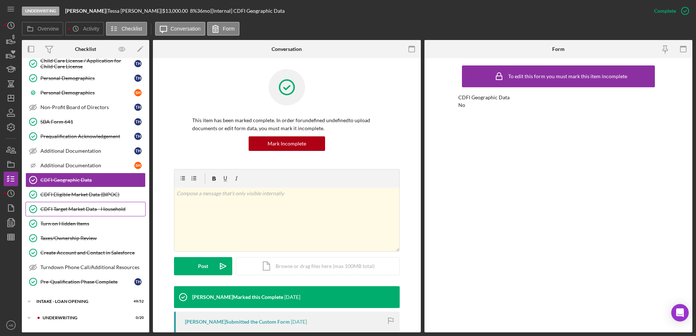
click at [67, 208] on div "CDFI Target Market Data - Household" at bounding box center [92, 209] width 105 height 6
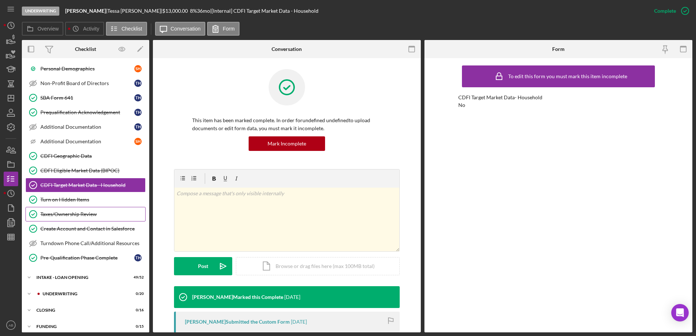
scroll to position [219, 0]
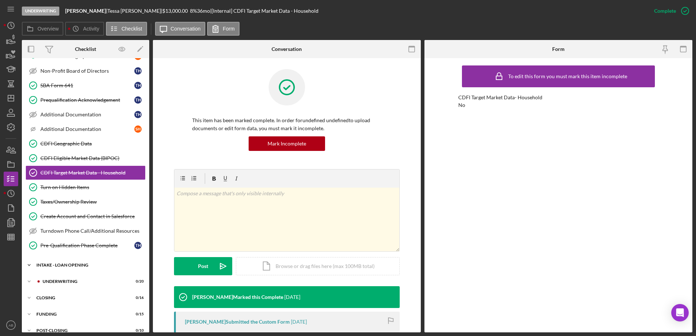
click at [63, 268] on div "Icon/Expander INTAKE - LOAN OPENING 49 / 52" at bounding box center [85, 265] width 127 height 15
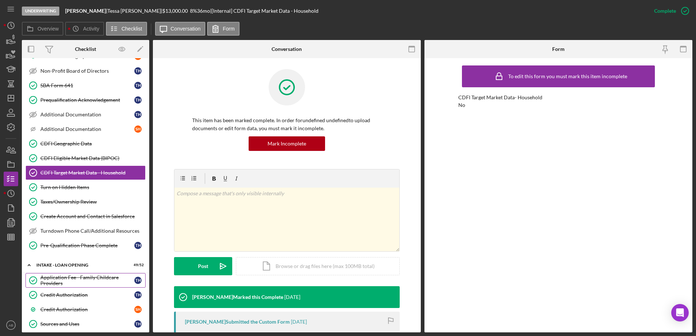
click at [75, 278] on div "Application Fee - Family Childcare Providers" at bounding box center [87, 281] width 94 height 12
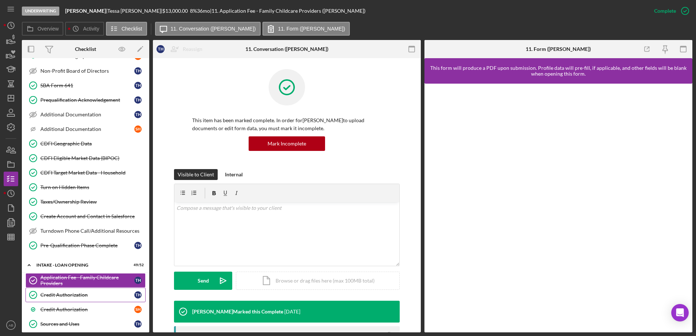
click at [81, 292] on link "Credit Authorization Credit Authorization T H" at bounding box center [85, 295] width 120 height 15
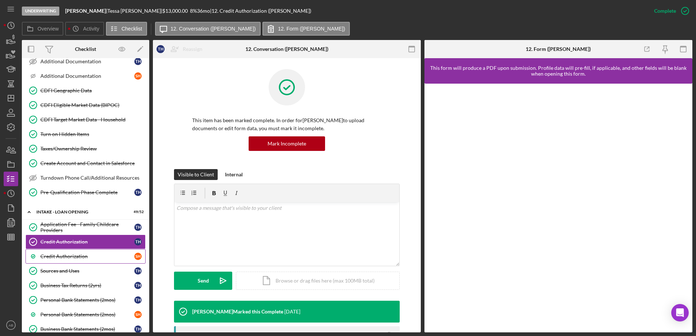
scroll to position [364, 0]
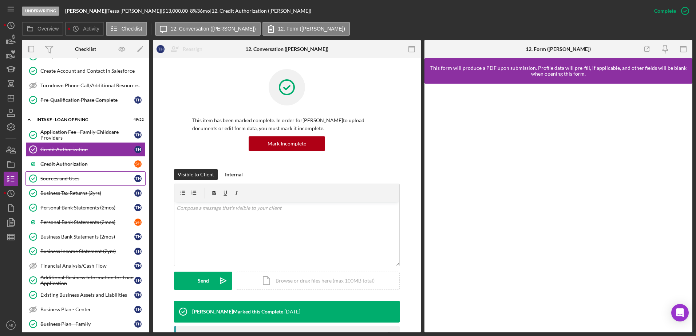
click at [60, 177] on div "Sources and Uses" at bounding box center [87, 179] width 94 height 6
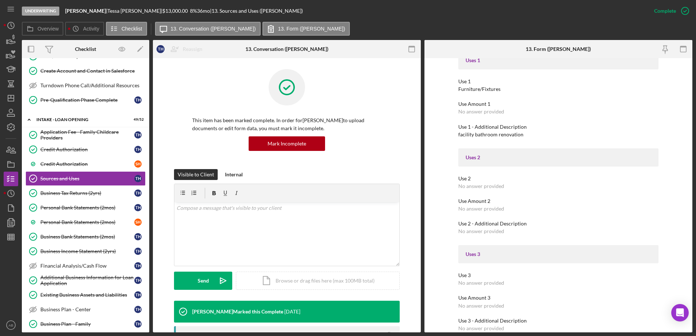
scroll to position [619, 0]
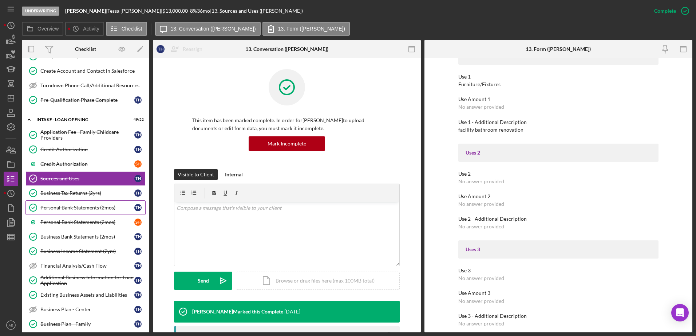
click at [80, 208] on div "Personal Bank Statements (2mos)" at bounding box center [87, 208] width 94 height 6
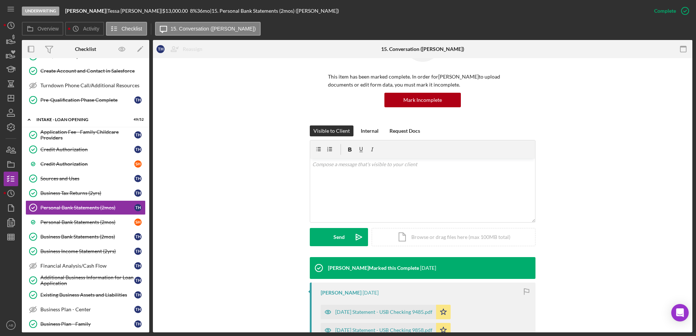
scroll to position [109, 0]
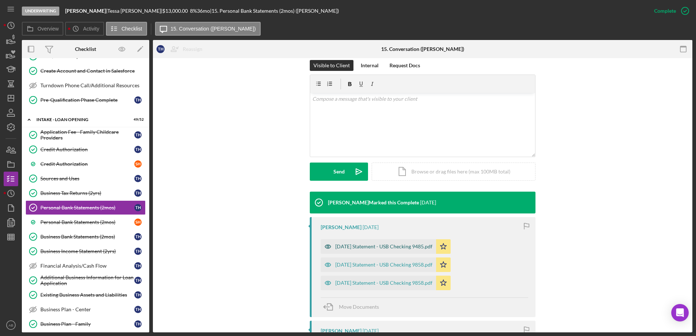
click at [386, 249] on div "[DATE] Statement - USB Checking 9485.pdf" at bounding box center [383, 247] width 97 height 6
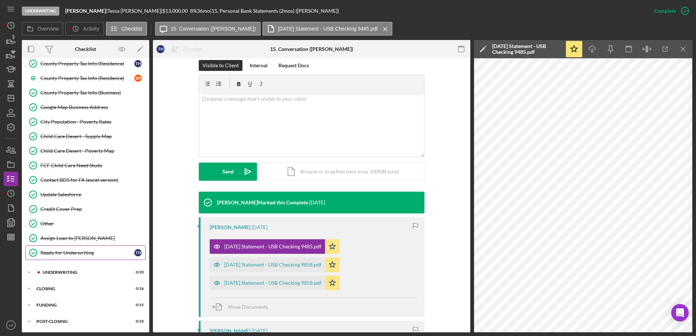
scroll to position [989, 0]
click at [66, 272] on div "UNDERWRITING" at bounding box center [92, 272] width 98 height 4
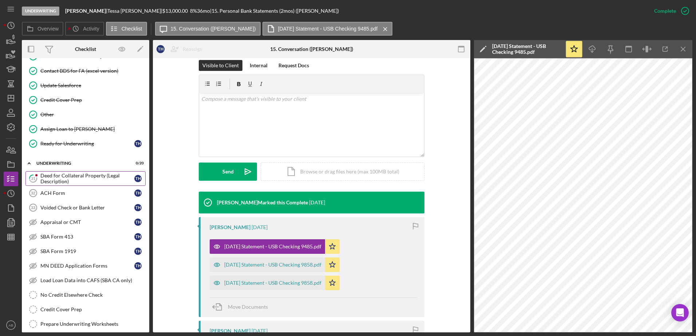
scroll to position [1099, 0]
click at [68, 308] on div "Credit Cover Prep" at bounding box center [92, 310] width 105 height 6
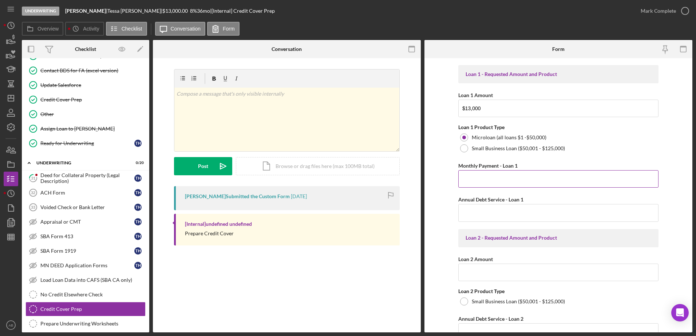
scroll to position [401, 0]
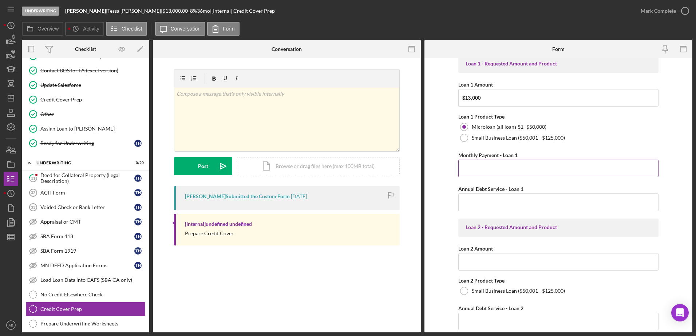
click at [510, 177] on input "Monthly Payment - Loan 1" at bounding box center [558, 168] width 200 height 17
type input "$407.37"
type input "$4,888.44"
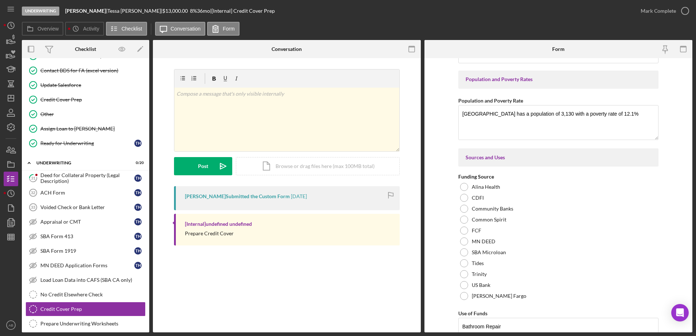
scroll to position [1093, 0]
click at [492, 254] on label "SBA Microloan" at bounding box center [489, 252] width 34 height 6
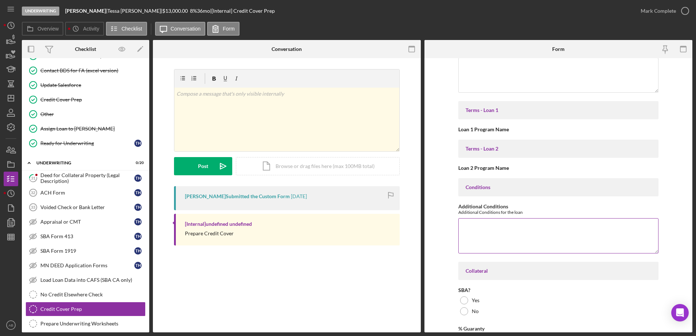
scroll to position [2367, 0]
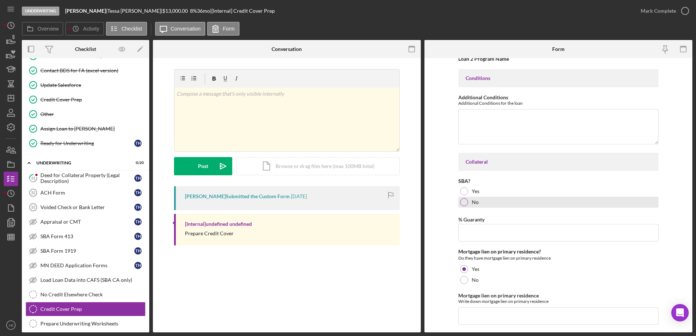
click at [466, 205] on div "No" at bounding box center [558, 202] width 200 height 11
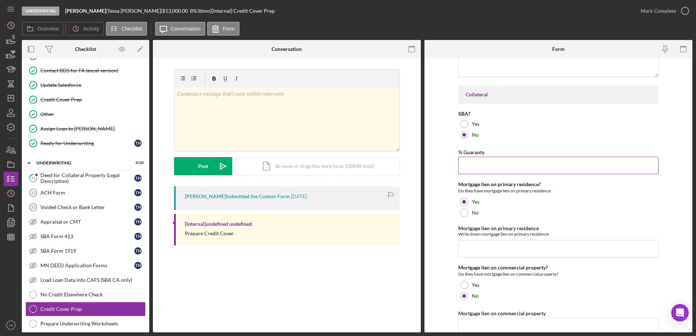
scroll to position [2440, 0]
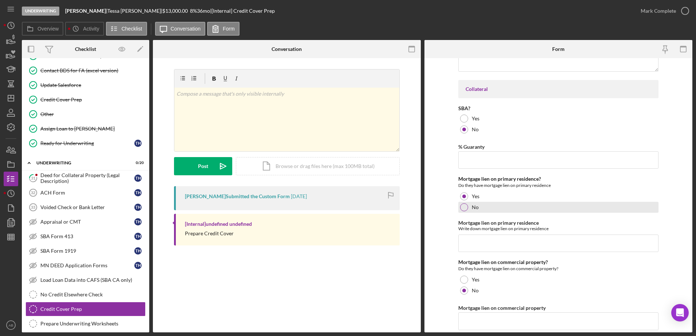
click at [465, 209] on div at bounding box center [464, 208] width 8 height 8
click at [492, 240] on input "Mortgage lien on primary residence" at bounding box center [558, 243] width 200 height 17
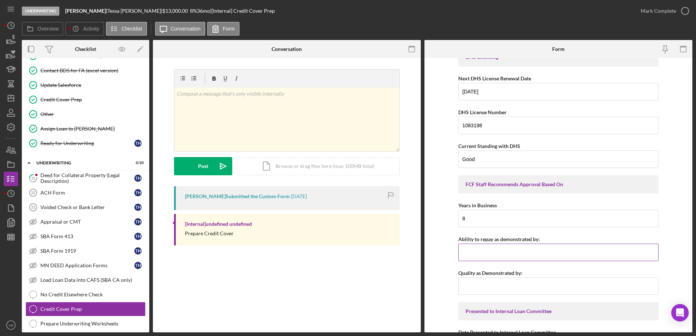
scroll to position [2731, 0]
click at [530, 250] on input "Ability to repay as demonstrated by:" at bounding box center [558, 250] width 200 height 17
type input "Historical Business Financials"
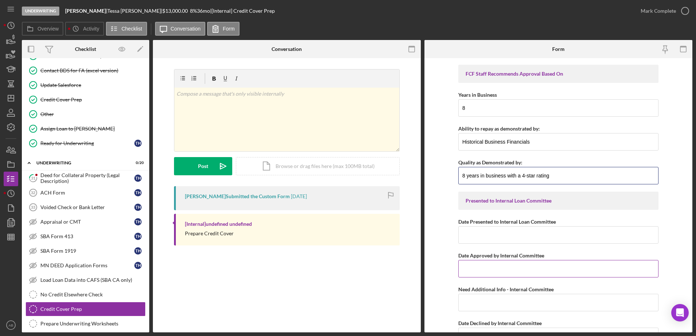
scroll to position [2841, 0]
type input "8 years in business with a 4-star rating"
click at [509, 232] on input "Date Presented to Internal Loan Committee" at bounding box center [558, 234] width 200 height 17
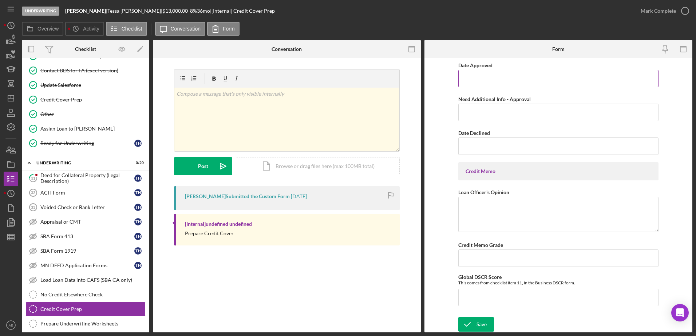
scroll to position [3353, 0]
type input "[DATE]"
click at [497, 264] on input "Credit Memo Grade" at bounding box center [558, 257] width 200 height 17
click at [498, 298] on input "Global DSCR Score" at bounding box center [558, 297] width 200 height 17
click at [484, 326] on div "Save" at bounding box center [482, 324] width 10 height 15
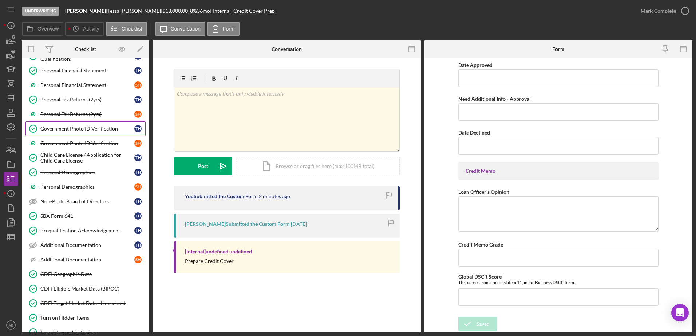
scroll to position [0, 0]
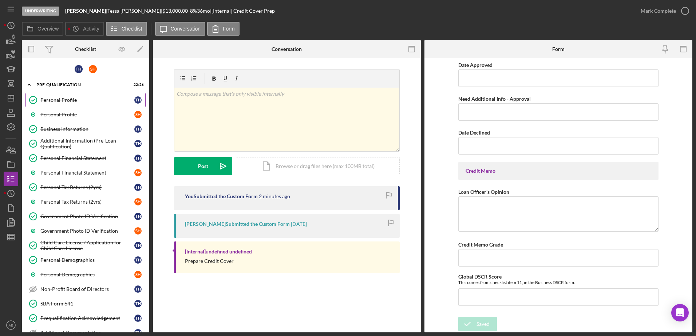
click at [58, 97] on div "Personal Profile" at bounding box center [87, 100] width 94 height 6
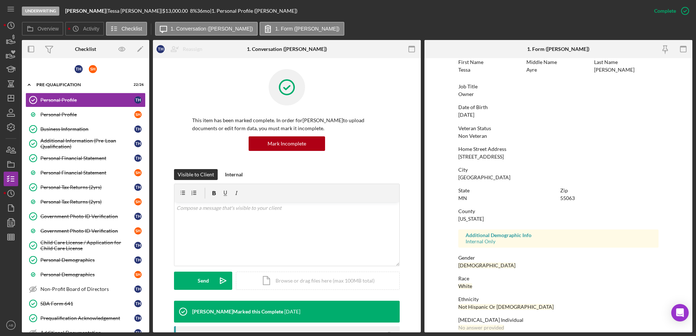
scroll to position [65, 0]
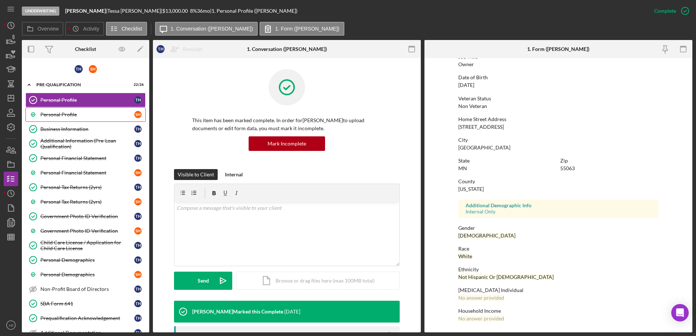
click at [64, 115] on div "Personal Profile" at bounding box center [87, 115] width 94 height 6
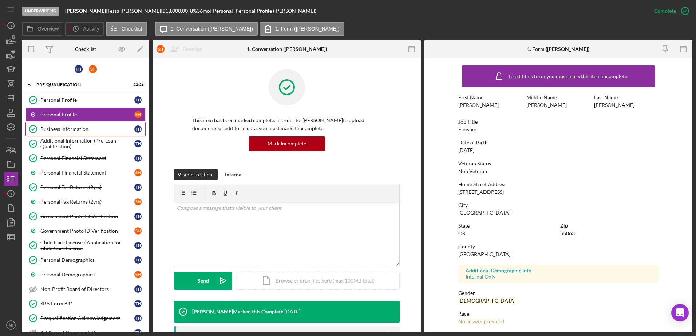
click at [69, 127] on div "Business Information" at bounding box center [87, 129] width 94 height 6
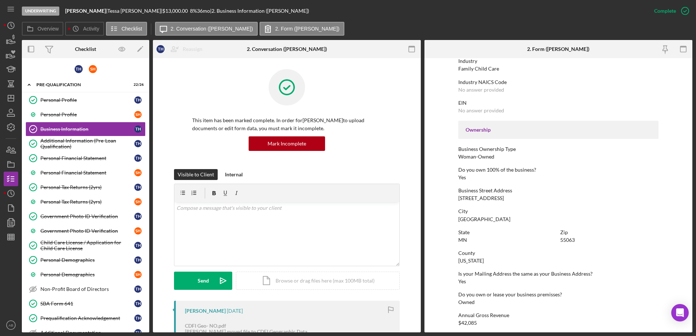
scroll to position [275, 0]
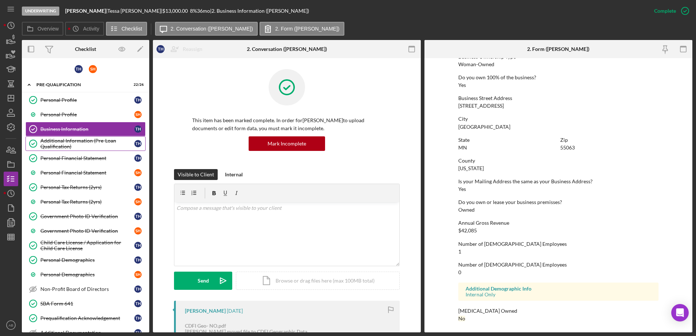
click at [90, 145] on div "Additional Information (Pre-Loan Qualification)" at bounding box center [87, 144] width 94 height 12
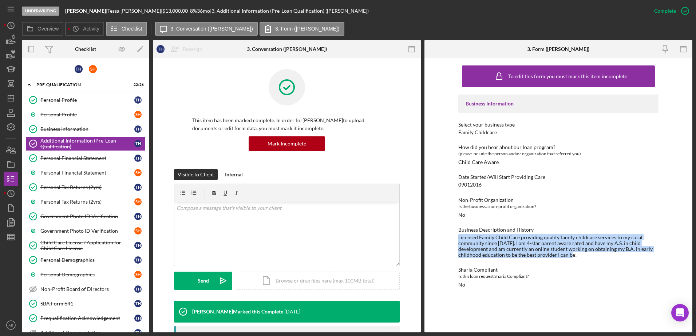
drag, startPoint x: 574, startPoint y: 255, endPoint x: 438, endPoint y: 236, distance: 136.9
click at [438, 236] on div "To edit this form you must mark this item incomplete Business Information Selec…" at bounding box center [559, 195] width 268 height 275
drag, startPoint x: 438, startPoint y: 236, endPoint x: 484, endPoint y: 247, distance: 46.5
copy div "Licensed Family Child Care providing quality family childcare services to my ru…"
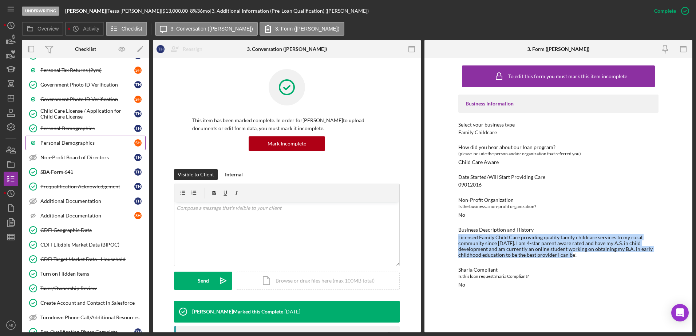
scroll to position [182, 0]
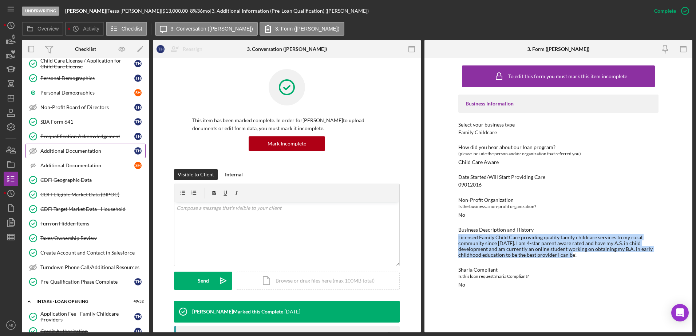
click at [61, 156] on link "Additional Documentation Additional Documentation T H" at bounding box center [85, 151] width 120 height 15
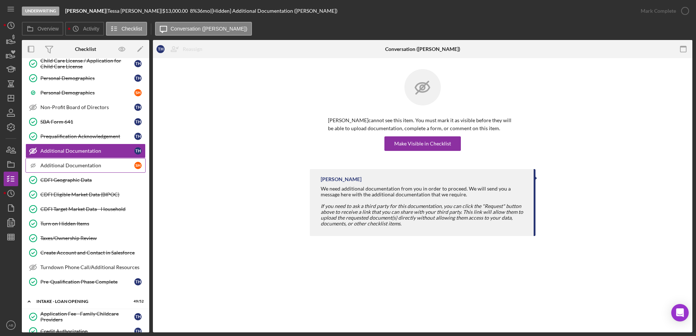
click at [59, 164] on div "Additional Documentation" at bounding box center [87, 166] width 94 height 6
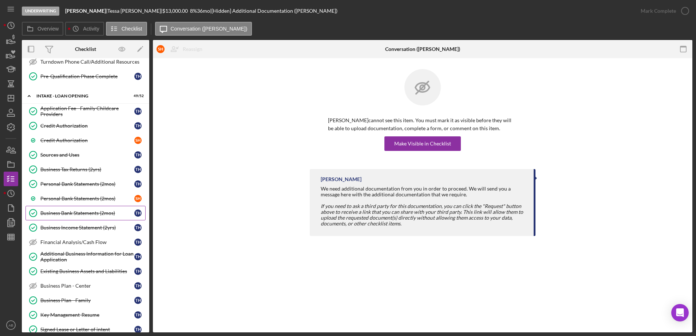
scroll to position [401, 0]
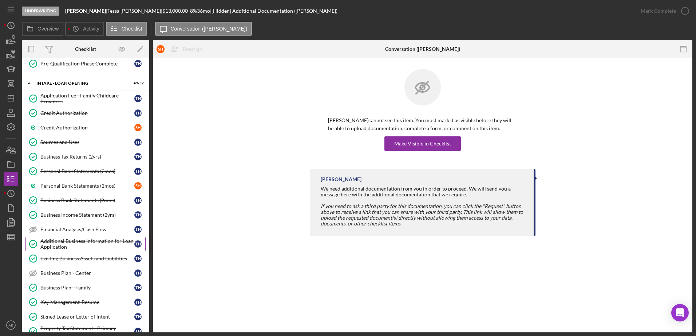
click at [59, 244] on div "Additional Business Information for Loan Application" at bounding box center [87, 245] width 94 height 12
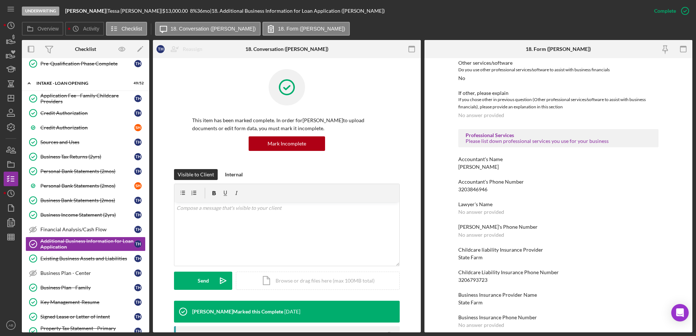
scroll to position [1257, 0]
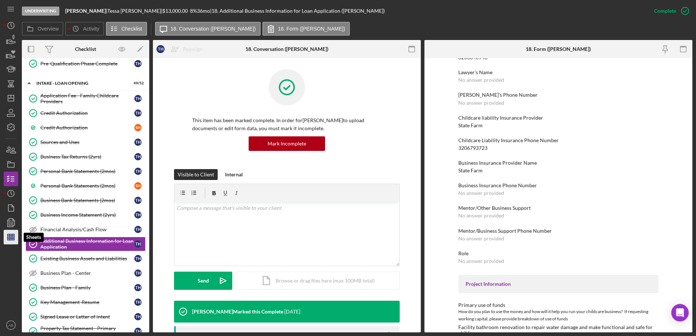
click at [9, 237] on icon "button" at bounding box center [11, 237] width 18 height 18
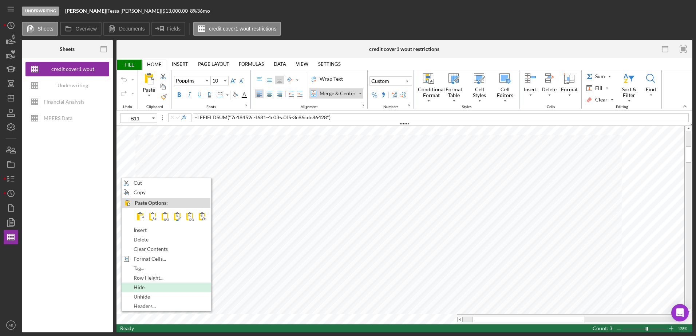
click at [141, 286] on span "Hide" at bounding box center [143, 288] width 19 height 6
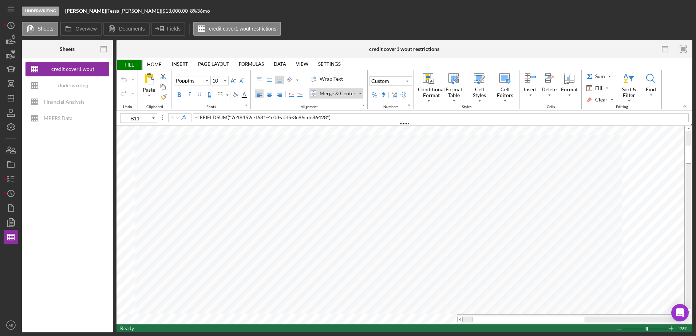
click at [128, 62] on span "FILE" at bounding box center [129, 65] width 25 height 10
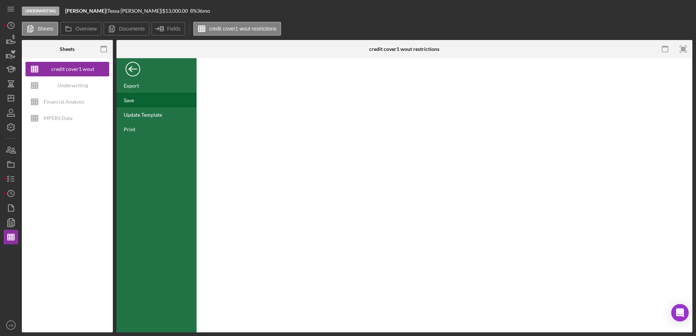
click at [125, 100] on div "Save" at bounding box center [129, 100] width 10 height 6
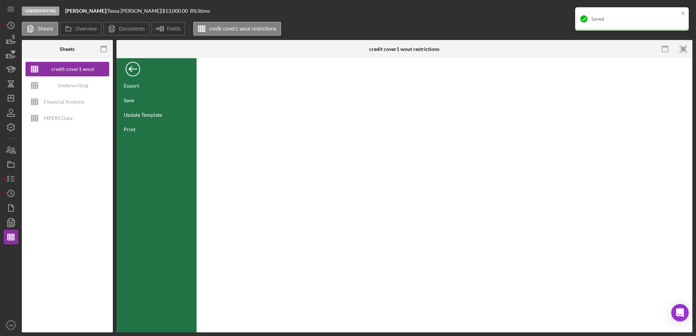
click at [129, 68] on div "Back" at bounding box center [133, 67] width 15 height 15
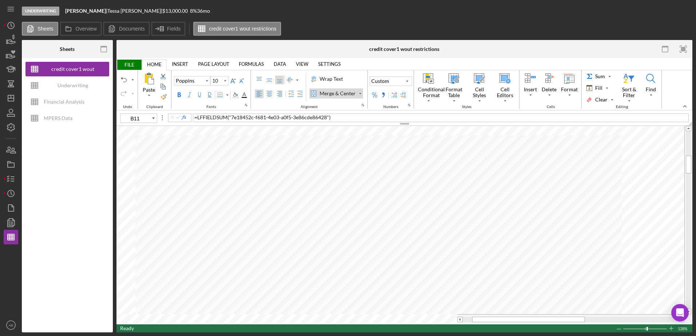
type input "B22"
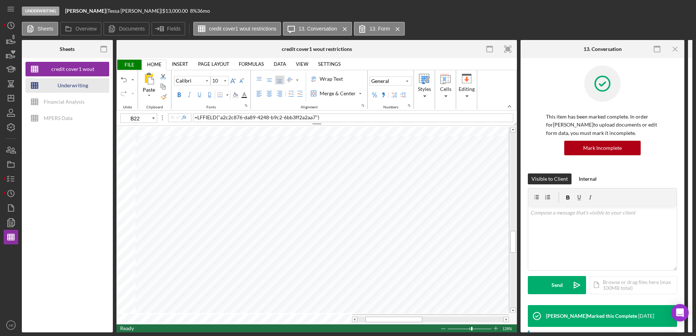
click at [77, 84] on div "Underwriting Worksheets - Template 2022" at bounding box center [73, 85] width 58 height 15
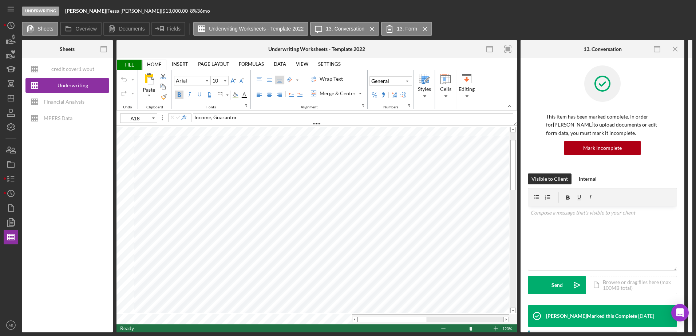
type input "B18"
type input "D47"
type input "D48"
click at [126, 81] on div "Undo" at bounding box center [124, 80] width 6 height 6
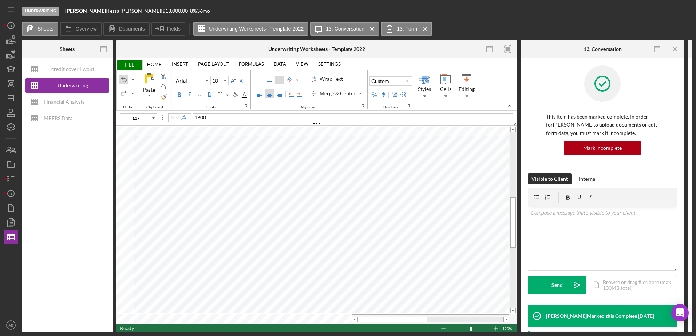
click at [126, 81] on div "Undo" at bounding box center [124, 80] width 6 height 6
type input "B11"
type input "D11"
type input "B14"
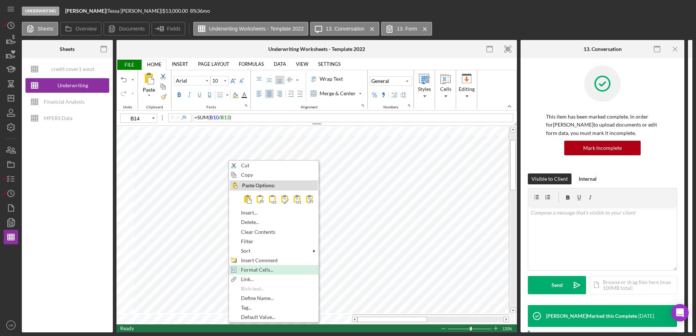
click at [245, 269] on span "Format Cells..." at bounding box center [261, 270] width 41 height 6
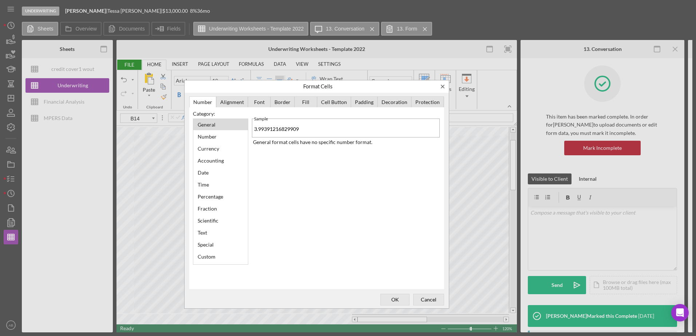
scroll to position [0, 0]
click at [218, 135] on div "Number" at bounding box center [207, 137] width 26 height 10
type input "2"
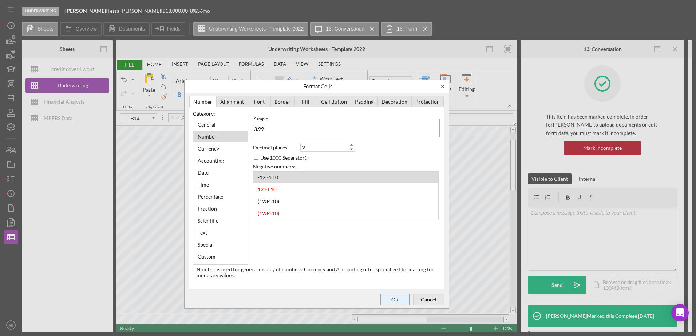
click at [397, 299] on span "OK" at bounding box center [395, 300] width 24 height 10
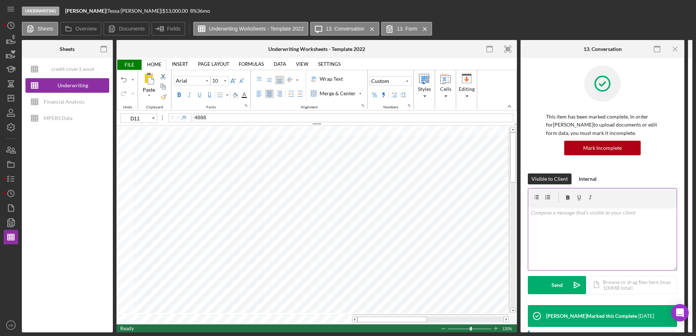
type input "D8"
click at [286, 198] on span "1064" at bounding box center [289, 198] width 12 height 6
type input "B8"
type input "B18"
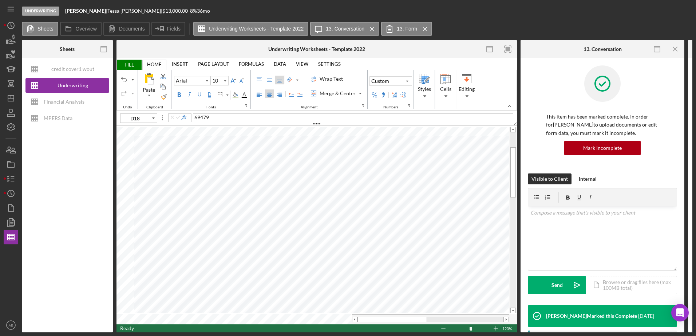
type input "B18"
click at [123, 78] on div "Undo" at bounding box center [124, 80] width 6 height 6
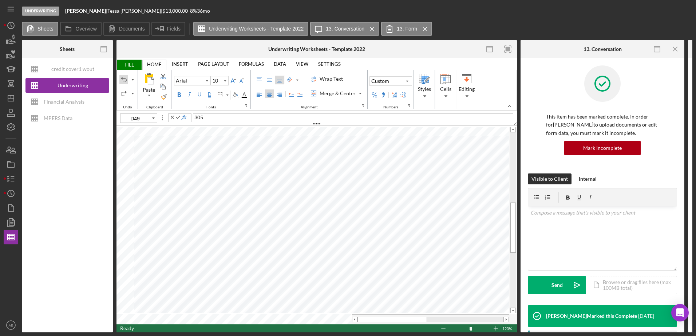
click at [123, 78] on div "Undo" at bounding box center [124, 80] width 6 height 6
click at [121, 74] on div at bounding box center [124, 86] width 10 height 35
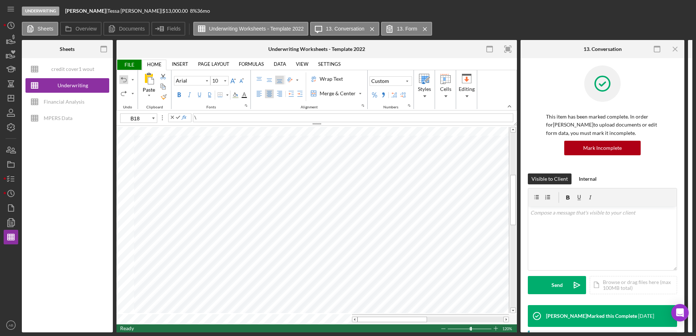
click at [121, 78] on div "Undo" at bounding box center [124, 80] width 6 height 6
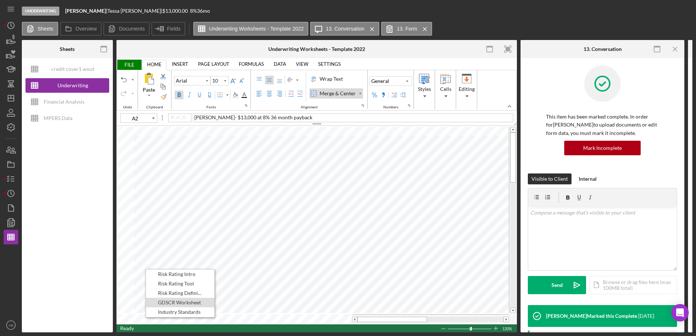
click at [145, 319] on div "Paste Cut Copy AutoFill Risk Rating Intro Risk Rating Tool Risk Rating Defini..…" at bounding box center [317, 225] width 401 height 199
click at [189, 282] on span "Risk Rating Tool" at bounding box center [180, 284] width 44 height 6
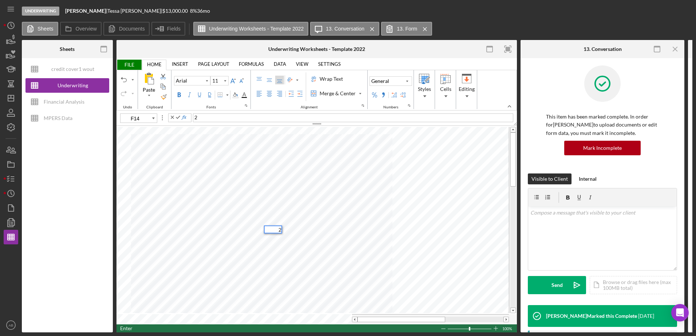
click at [272, 233] on div "2" at bounding box center [273, 230] width 18 height 8
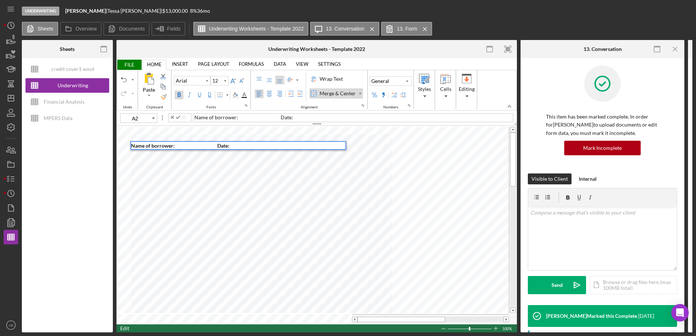
click at [177, 145] on span "Name of borrower: Date:" at bounding box center [180, 146] width 98 height 6
click at [131, 64] on span "FILE" at bounding box center [129, 65] width 25 height 10
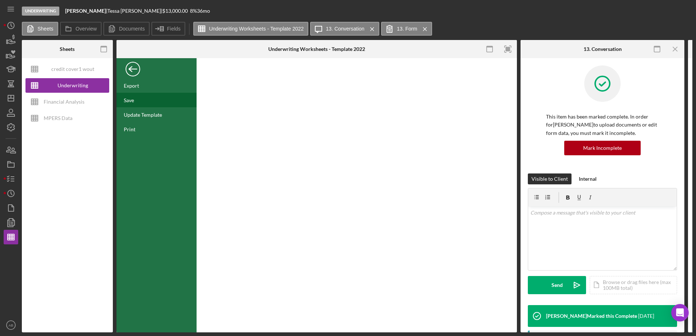
click at [129, 97] on div "Save" at bounding box center [129, 100] width 10 height 6
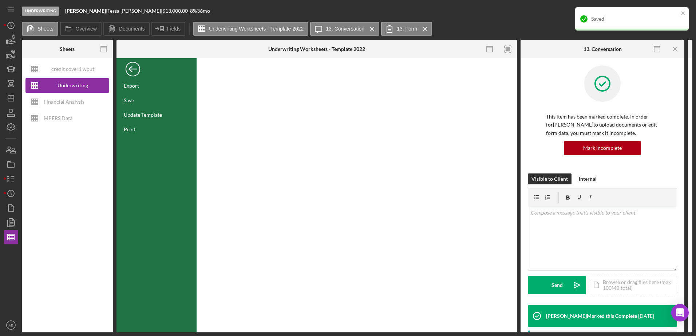
click at [137, 71] on div "Back" at bounding box center [133, 67] width 15 height 15
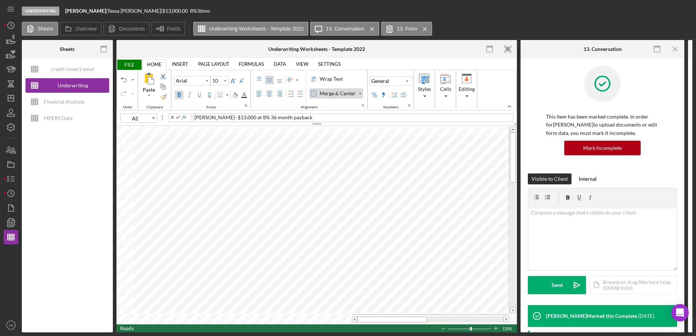
click at [144, 314] on div "Paste Cut Copy AutoFill [PERSON_NAME]- $13,000 at 8% 36 month payback" at bounding box center [317, 225] width 401 height 199
click at [158, 280] on span "Risk Rating Tool" at bounding box center [179, 280] width 44 height 6
click at [129, 66] on span "FILE" at bounding box center [129, 65] width 25 height 10
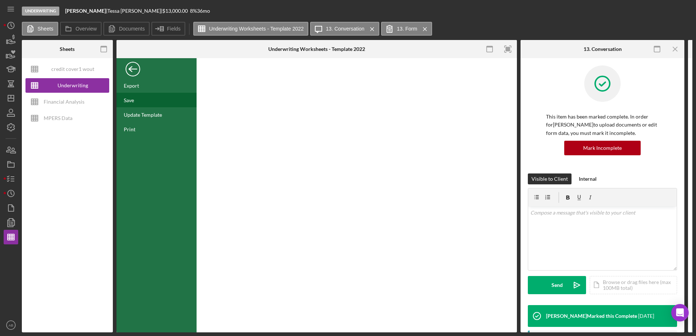
click at [138, 99] on div "Save" at bounding box center [157, 100] width 80 height 15
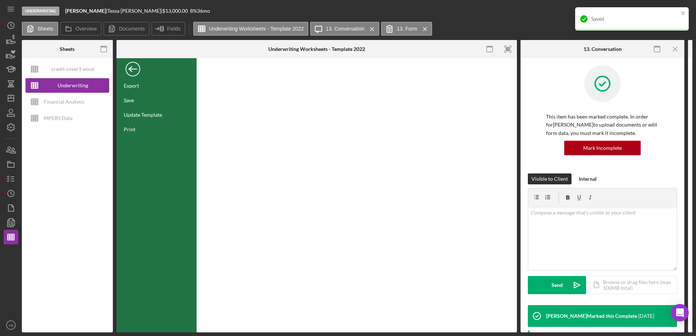
click at [143, 74] on div "FILE" at bounding box center [157, 67] width 80 height 15
click at [138, 68] on div "Back" at bounding box center [133, 67] width 15 height 15
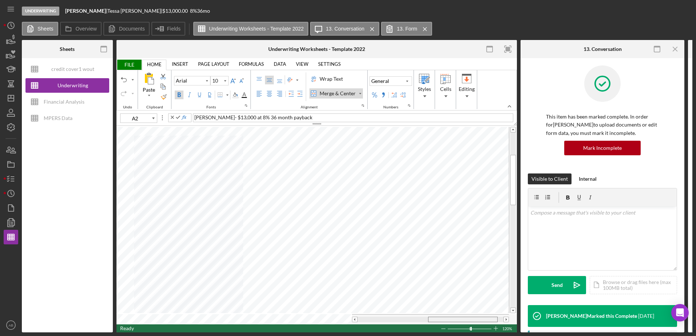
drag, startPoint x: 364, startPoint y: 317, endPoint x: 438, endPoint y: 328, distance: 75.1
click at [438, 328] on div "Export Save Update Template Print Print Print Settings Pages: to Page Setup 1 F…" at bounding box center [317, 195] width 401 height 275
drag, startPoint x: 442, startPoint y: 318, endPoint x: 402, endPoint y: 317, distance: 40.4
click at [402, 317] on div at bounding box center [429, 319] width 70 height 5
click at [67, 74] on div "credit cover1 wout restrictions" at bounding box center [73, 69] width 58 height 15
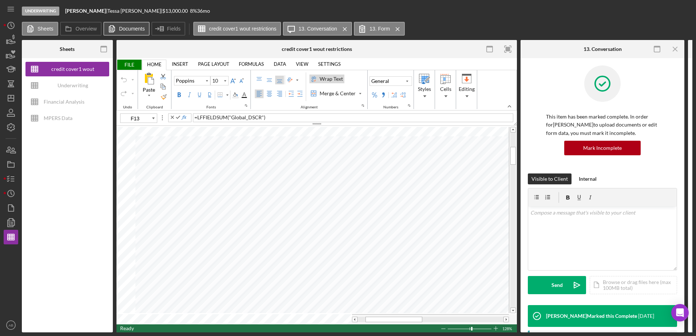
click at [142, 25] on button "Documents" at bounding box center [126, 29] width 46 height 14
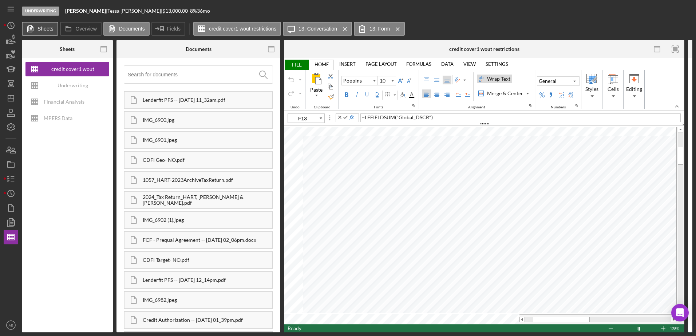
click at [37, 29] on icon at bounding box center [30, 28] width 15 height 15
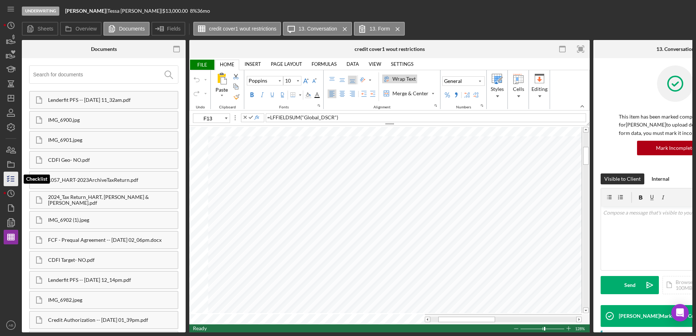
click at [7, 178] on icon "button" at bounding box center [11, 179] width 18 height 18
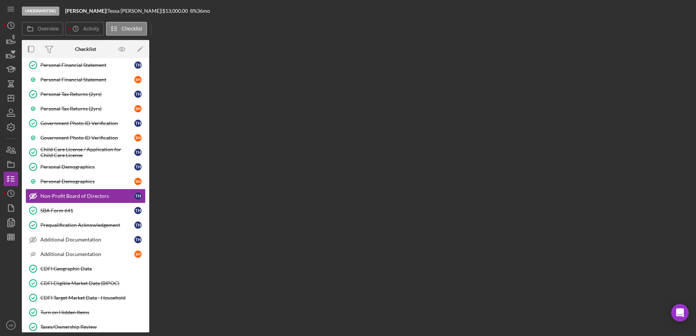
scroll to position [94, 0]
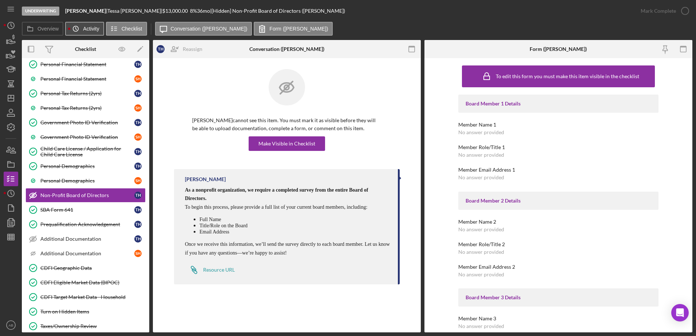
click at [90, 28] on label "Activity" at bounding box center [91, 29] width 16 height 6
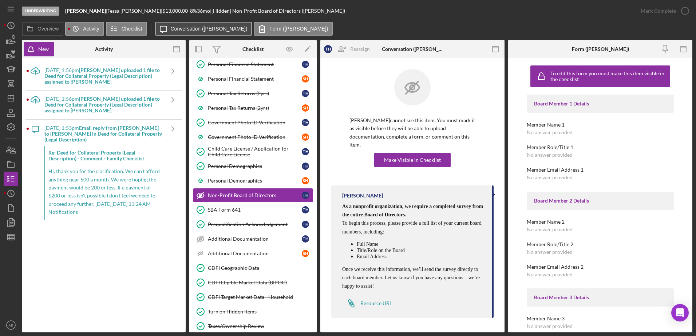
click at [190, 28] on label "Conversation ([PERSON_NAME])" at bounding box center [209, 29] width 77 height 6
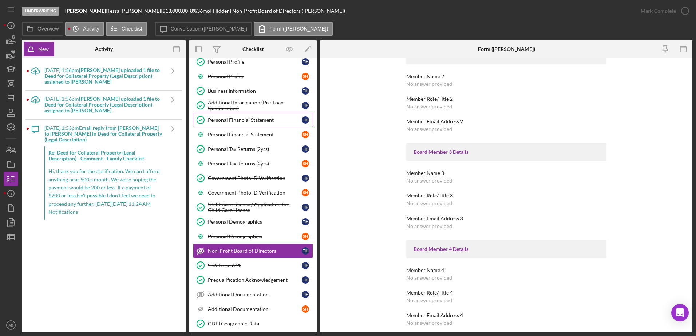
scroll to position [0, 0]
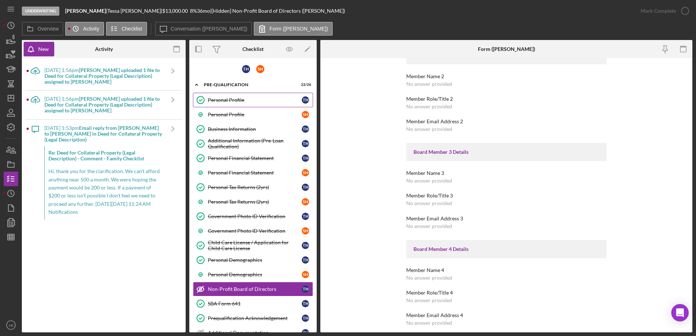
click at [218, 103] on div "Personal Profile" at bounding box center [255, 100] width 94 height 6
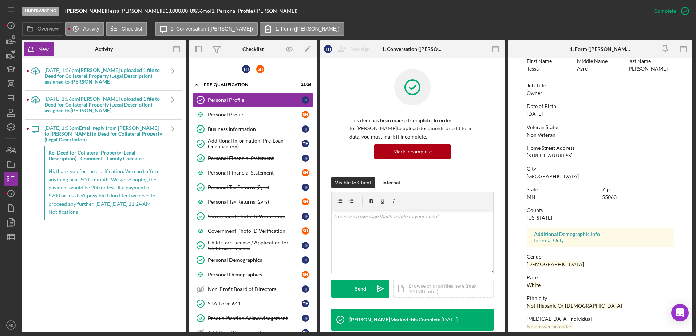
scroll to position [65, 0]
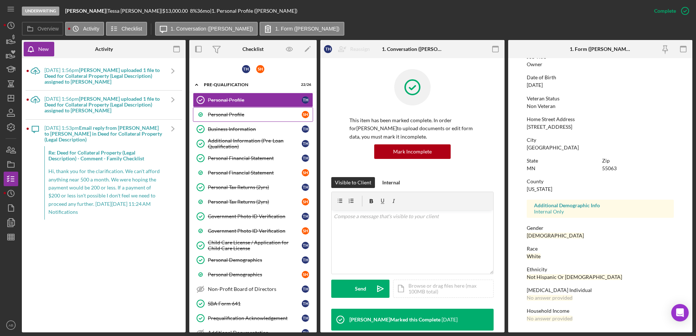
click at [237, 115] on div "Personal Profile" at bounding box center [255, 115] width 94 height 6
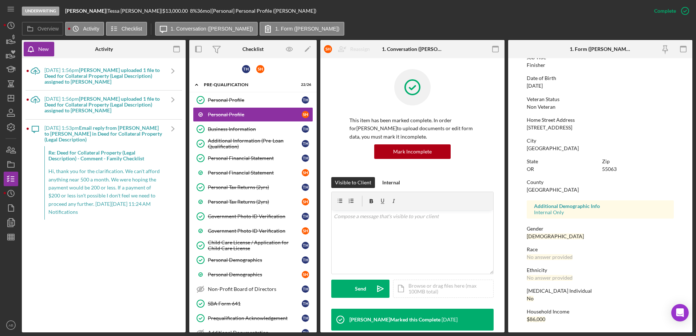
scroll to position [65, 0]
click at [230, 126] on div "Business Information" at bounding box center [255, 129] width 94 height 6
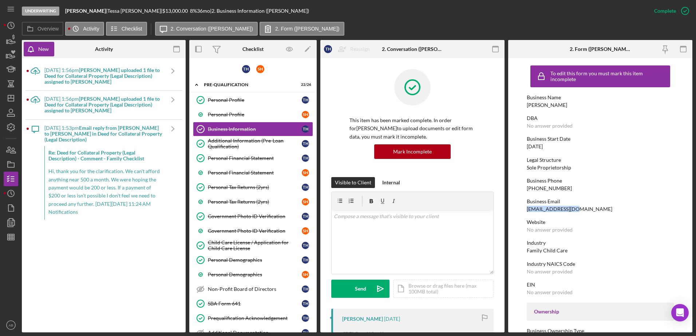
drag, startPoint x: 576, startPoint y: 210, endPoint x: 524, endPoint y: 209, distance: 52.1
click at [524, 209] on form "To edit this form you must mark this item incomplete Business Name [PERSON_NAME…" at bounding box center [600, 195] width 184 height 275
drag, startPoint x: 524, startPoint y: 209, endPoint x: 545, endPoint y: 208, distance: 20.8
copy div "[EMAIL_ADDRESS][DOMAIN_NAME]"
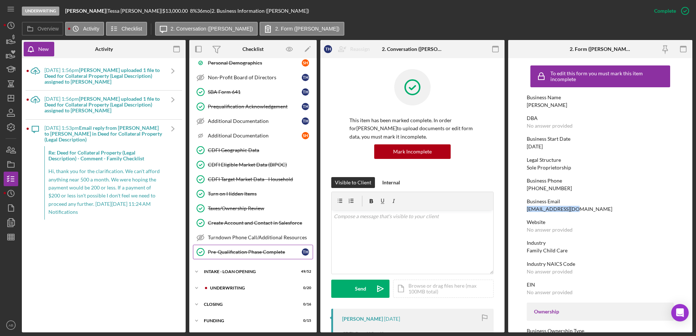
scroll to position [219, 0]
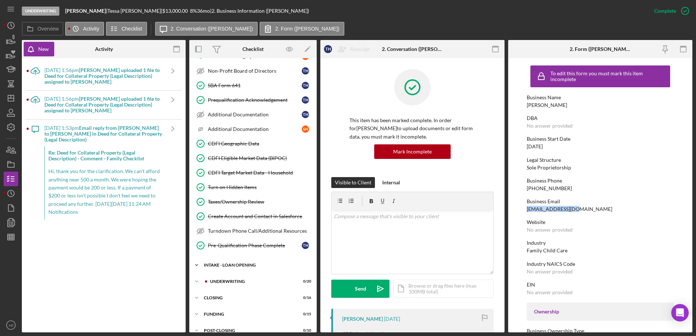
click at [245, 262] on div "Icon/Expander INTAKE - LOAN OPENING 49 / 52" at bounding box center [252, 265] width 127 height 15
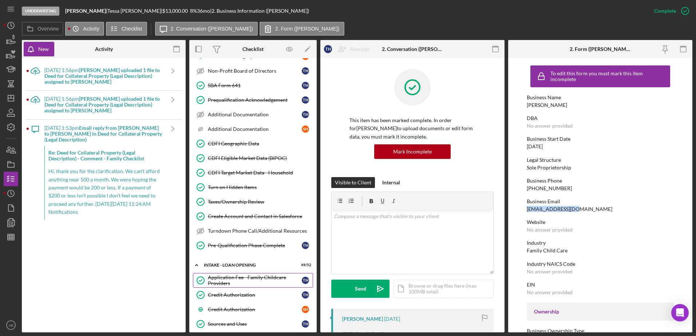
click at [262, 278] on div "Application Fee - Family Childcare Providers" at bounding box center [255, 281] width 94 height 12
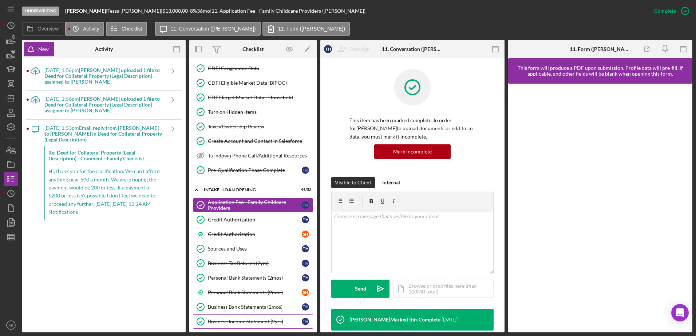
scroll to position [328, 0]
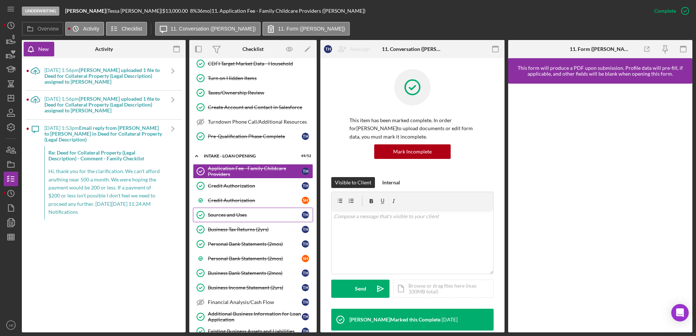
click at [248, 218] on div "Sources and Uses" at bounding box center [255, 215] width 94 height 6
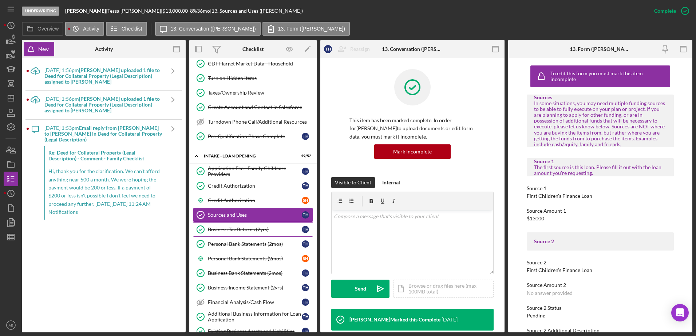
click at [245, 228] on div "Business Tax Returns (2yrs)" at bounding box center [255, 230] width 94 height 6
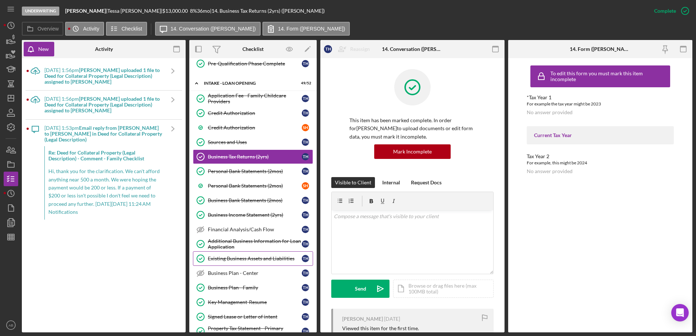
scroll to position [437, 0]
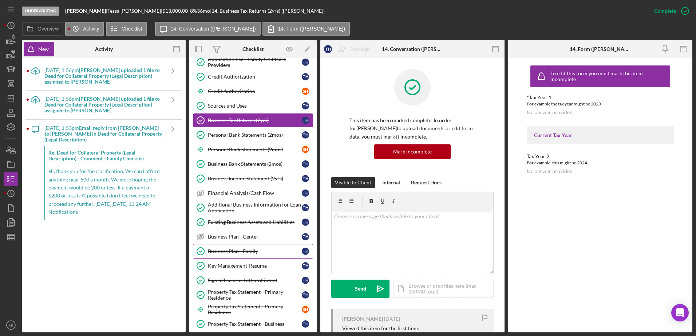
click at [245, 251] on div "Business Plan - Family" at bounding box center [255, 252] width 94 height 6
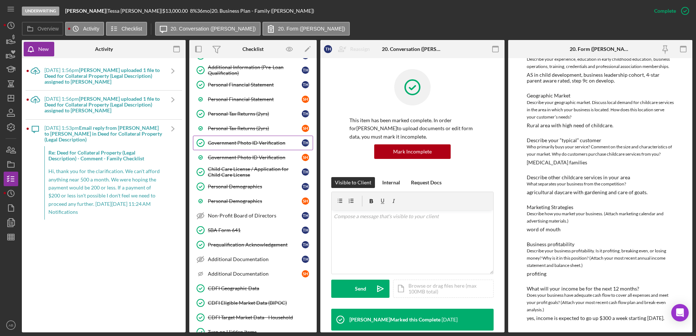
scroll to position [73, 0]
click at [234, 72] on div "Additional Information (Pre-Loan Qualification)" at bounding box center [255, 71] width 94 height 12
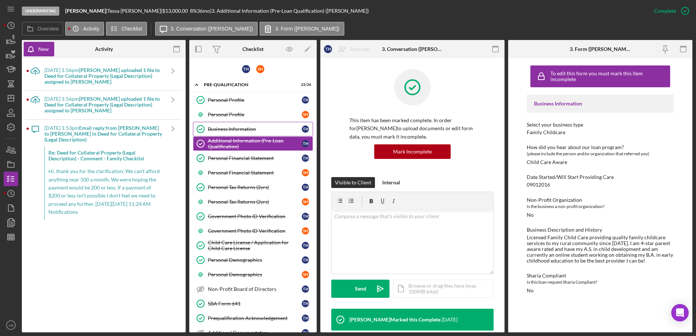
click at [235, 127] on div "Business Information" at bounding box center [255, 129] width 94 height 6
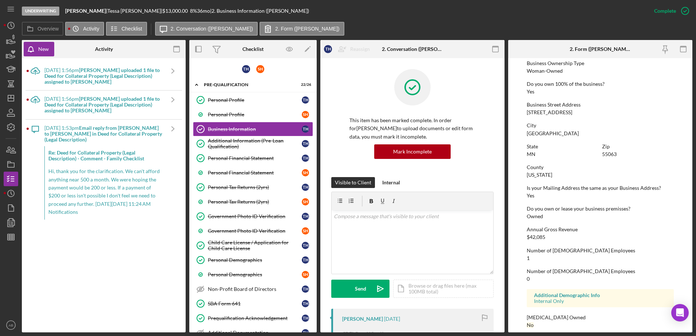
scroll to position [275, 0]
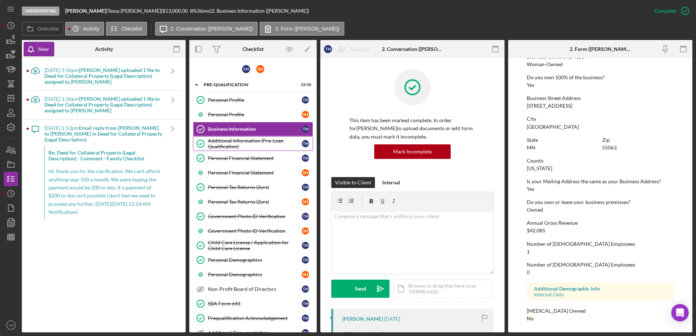
click at [255, 144] on div "Additional Information (Pre-Loan Qualification)" at bounding box center [255, 144] width 94 height 12
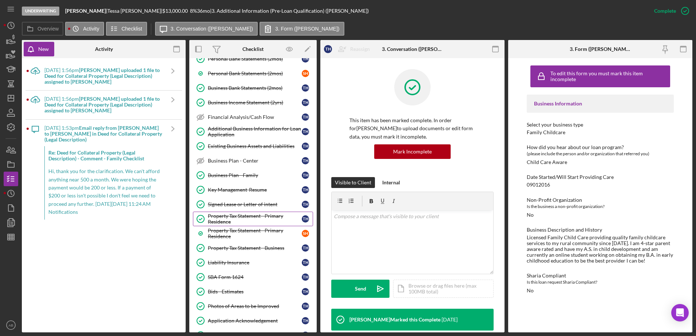
scroll to position [546, 0]
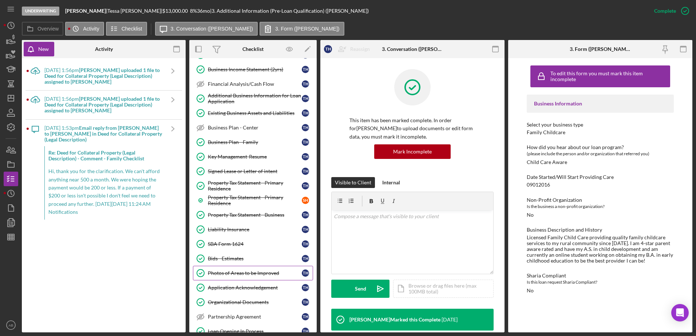
click at [251, 266] on link "Bids - Estimates Bids - Estimates T H" at bounding box center [253, 259] width 120 height 15
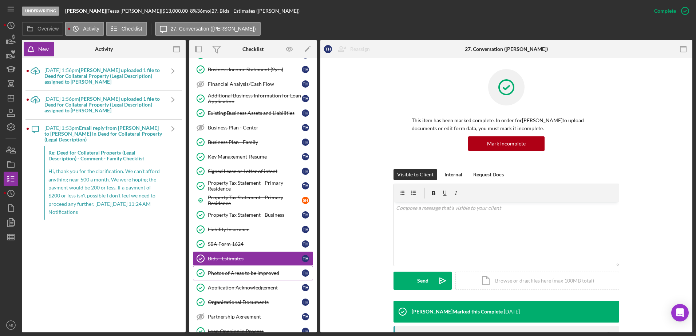
click at [253, 271] on div "Photos of Areas to be Improved" at bounding box center [255, 274] width 94 height 6
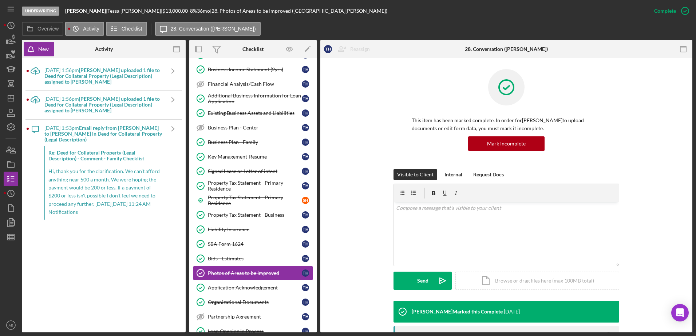
scroll to position [146, 0]
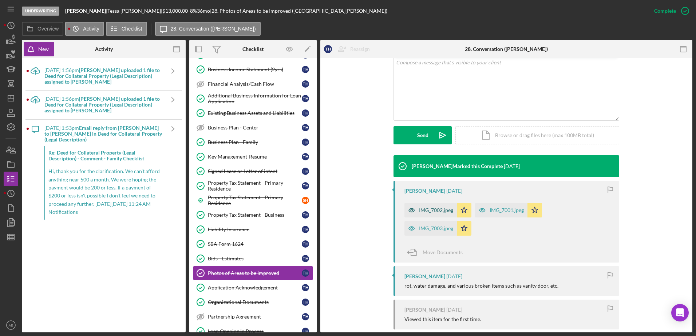
click at [441, 209] on div "IMG_7002.jpeg" at bounding box center [436, 211] width 34 height 6
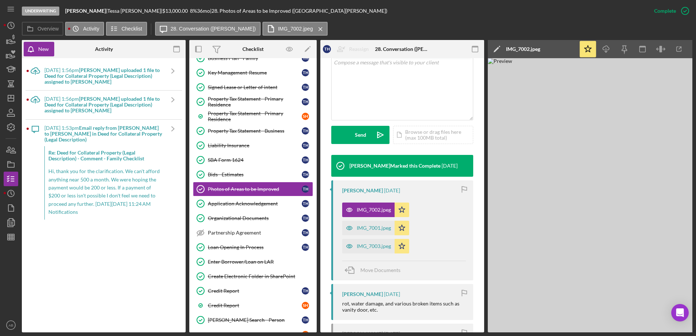
scroll to position [619, 0]
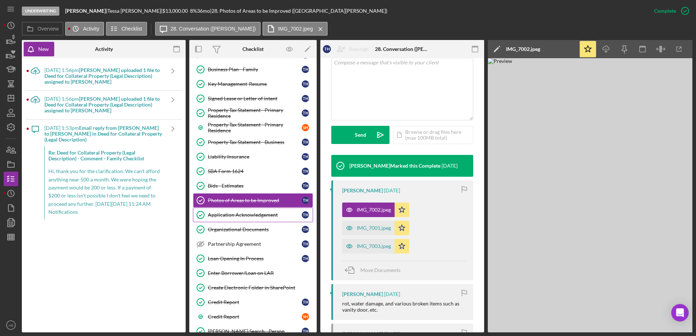
click at [255, 210] on link "Application Acknowledgement Application Acknowledgement T H" at bounding box center [253, 215] width 120 height 15
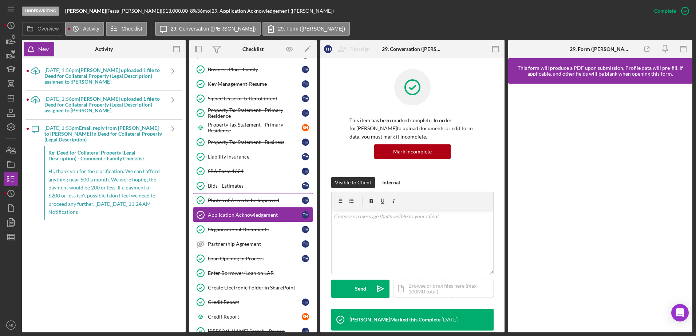
click at [247, 200] on div "Photos of Areas to be Improved" at bounding box center [255, 201] width 94 height 6
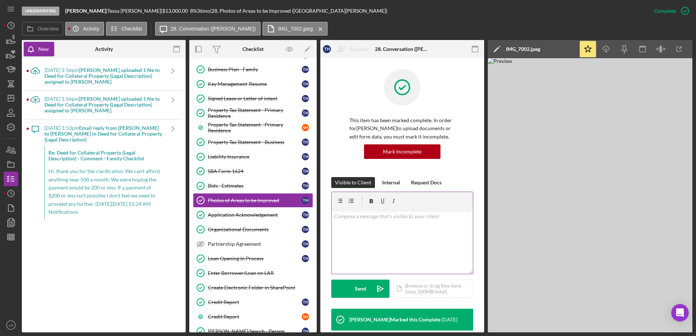
scroll to position [182, 0]
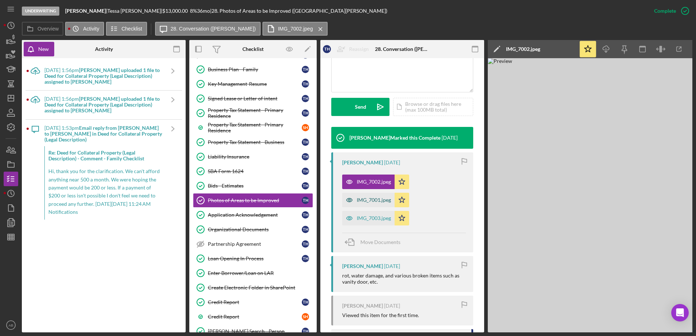
click at [357, 200] on div "IMG_7001.jpeg" at bounding box center [374, 200] width 34 height 6
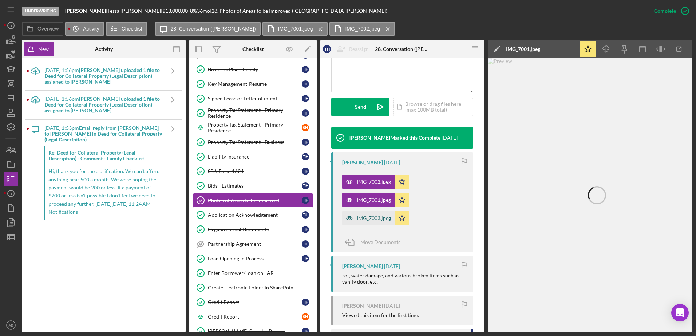
click at [369, 218] on div "IMG_7003.jpeg" at bounding box center [374, 219] width 34 height 6
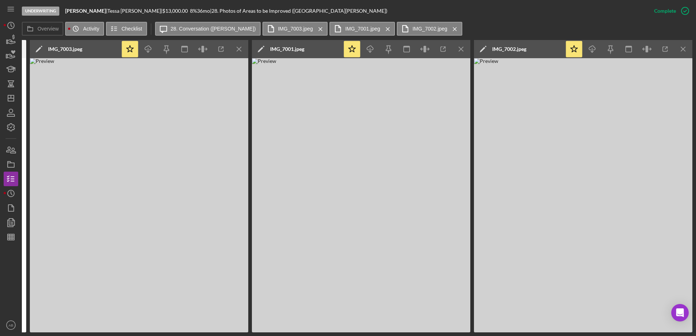
scroll to position [0, 0]
